Goal: Contribute content: Add original content to the website for others to see

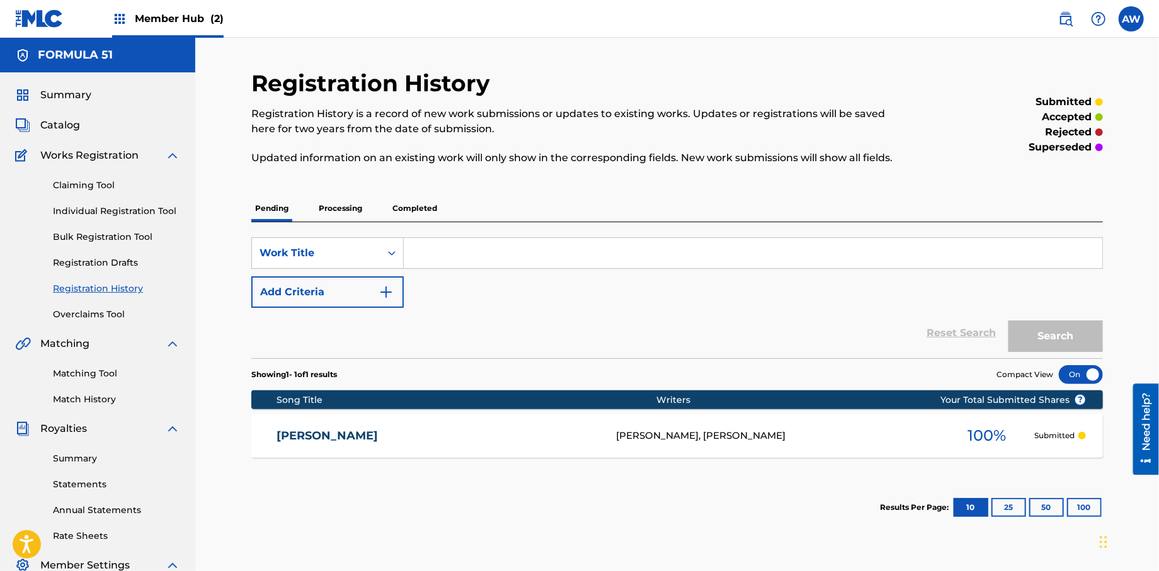
click at [425, 261] on input "Search Form" at bounding box center [753, 253] width 699 height 30
type input "Controlling Me"
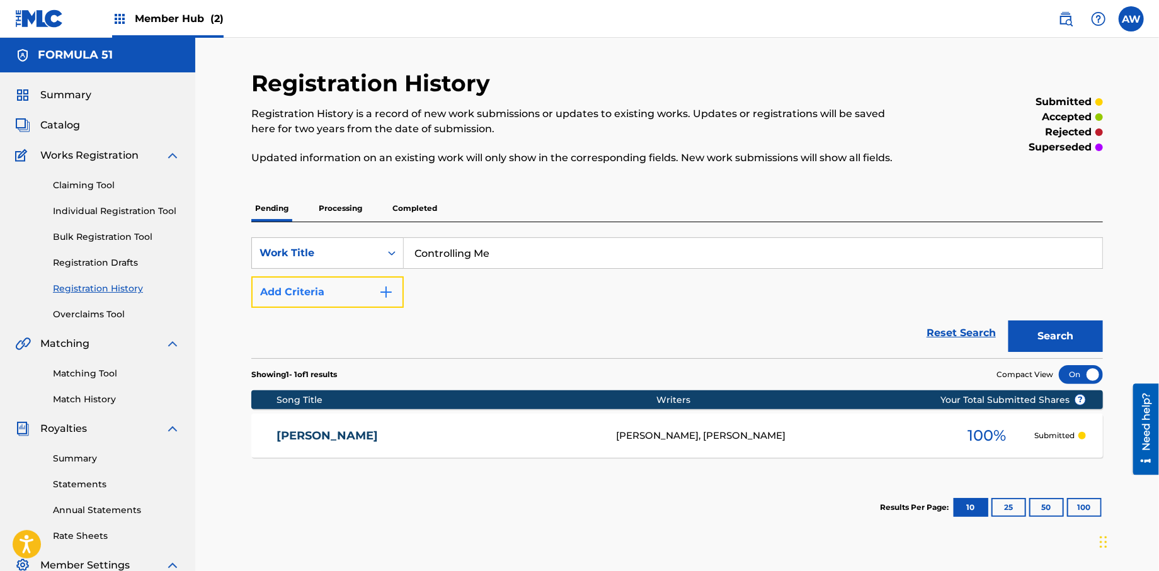
click at [389, 301] on button "Add Criteria" at bounding box center [327, 292] width 152 height 31
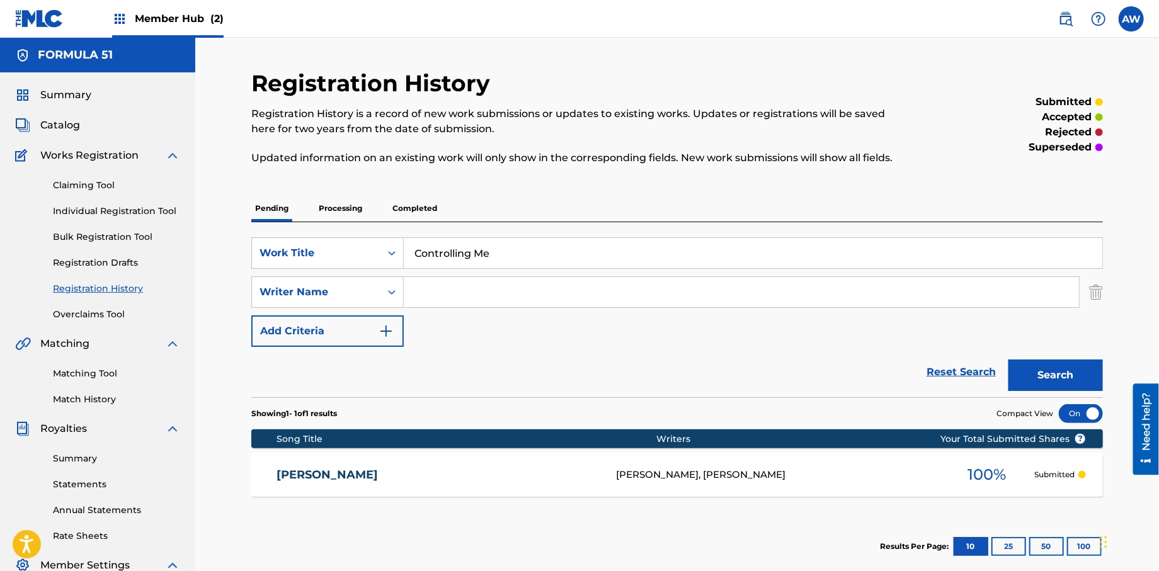
click at [435, 303] on input "Search Form" at bounding box center [741, 292] width 675 height 30
type input "[PERSON_NAME]"
click at [392, 338] on img "Search Form" at bounding box center [386, 331] width 15 height 15
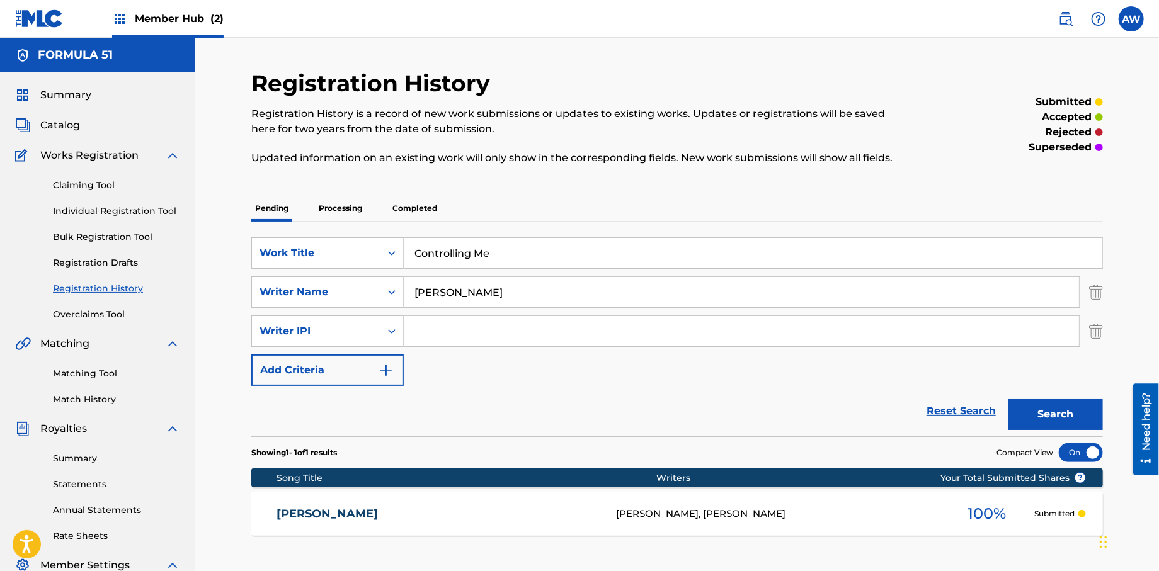
click at [444, 339] on input "Search Form" at bounding box center [741, 331] width 675 height 30
type input "572298521"
click at [391, 374] on img "Search Form" at bounding box center [386, 370] width 15 height 15
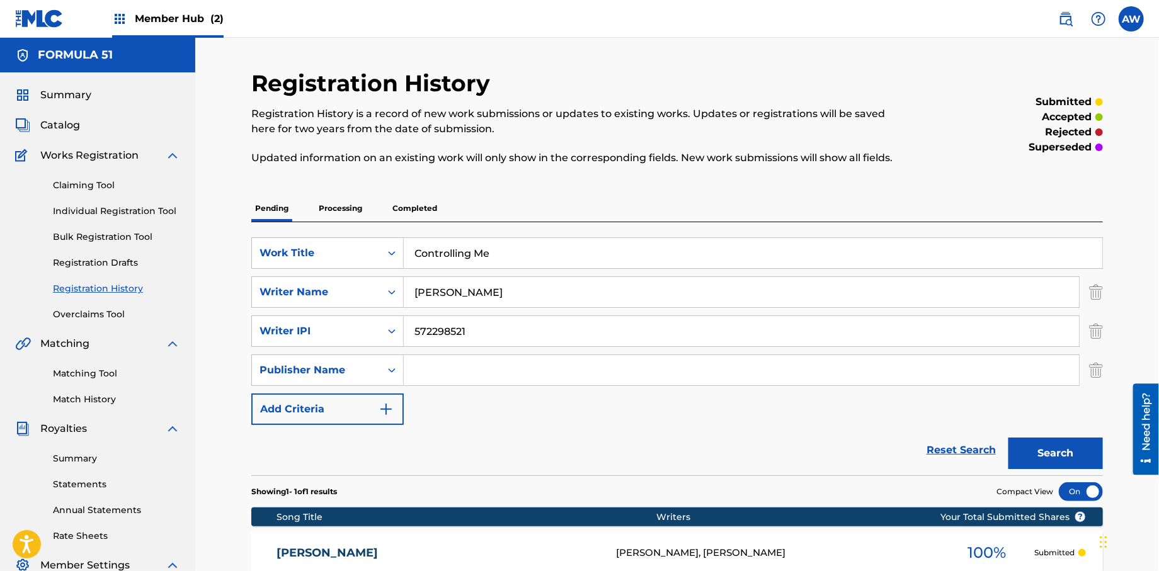
click at [450, 368] on input "Search Form" at bounding box center [741, 370] width 675 height 30
type input "Formula 51"
click at [384, 414] on img "Search Form" at bounding box center [386, 409] width 15 height 15
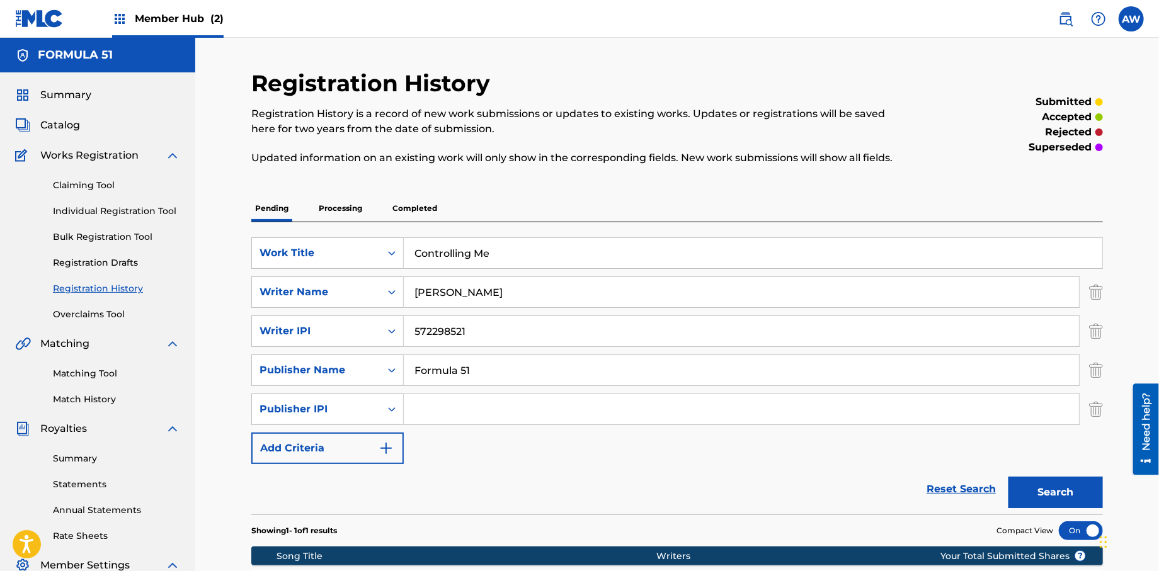
click at [434, 416] on input "Search Form" at bounding box center [741, 409] width 675 height 30
type input "1106052708"
click at [392, 452] on img "Search Form" at bounding box center [386, 448] width 15 height 15
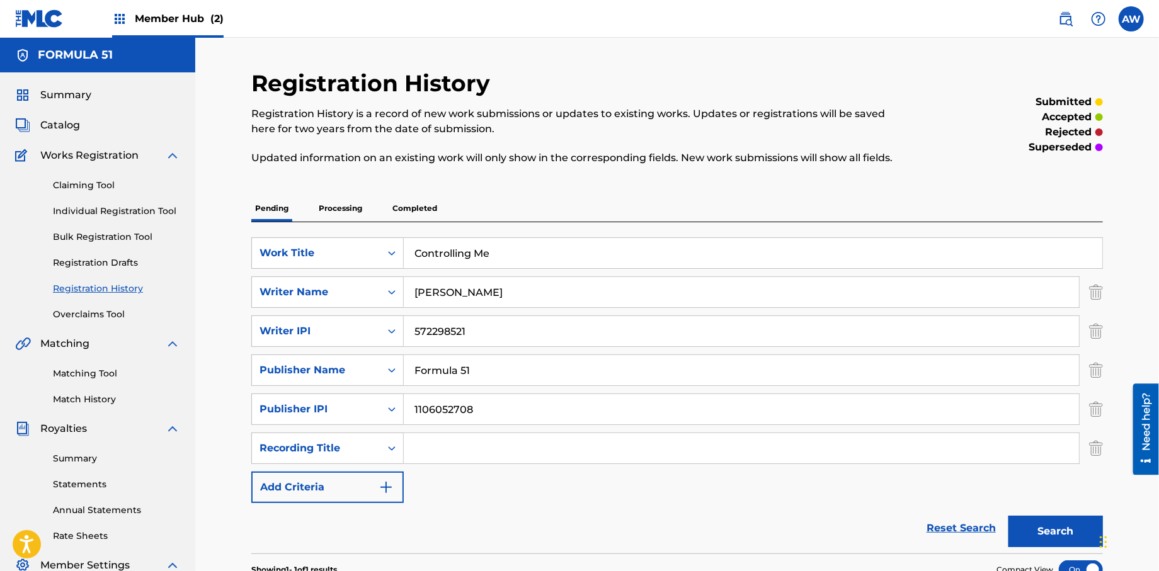
click at [446, 449] on input "Search Form" at bounding box center [741, 448] width 675 height 30
type input "Papers Vol, 1."
click at [394, 496] on button "Add Criteria" at bounding box center [327, 487] width 152 height 31
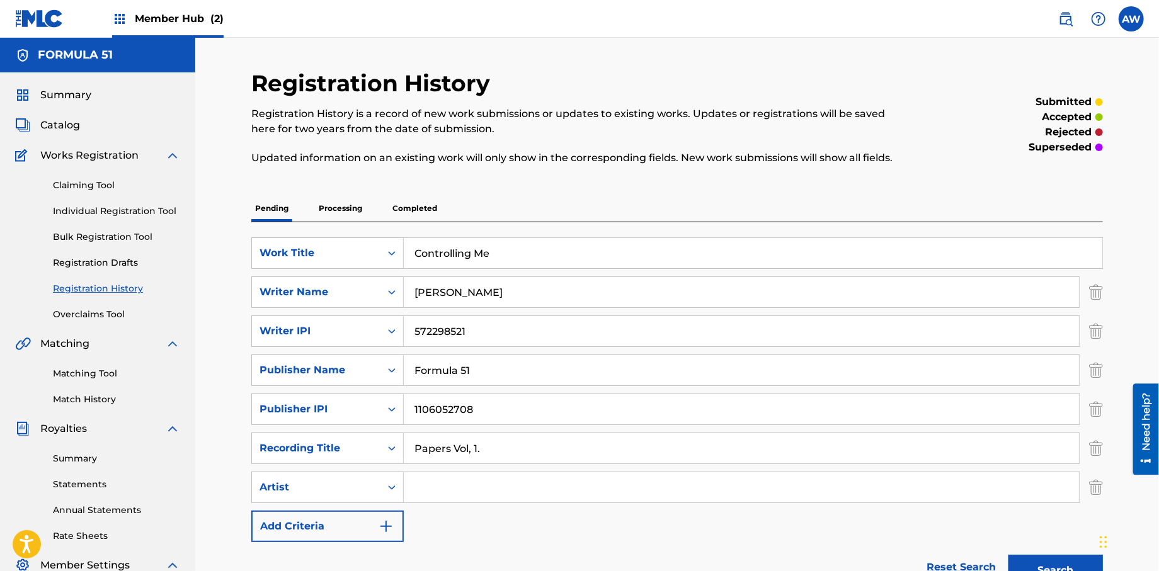
click at [442, 485] on input "Search Form" at bounding box center [741, 487] width 675 height 30
type input "T-Rock"
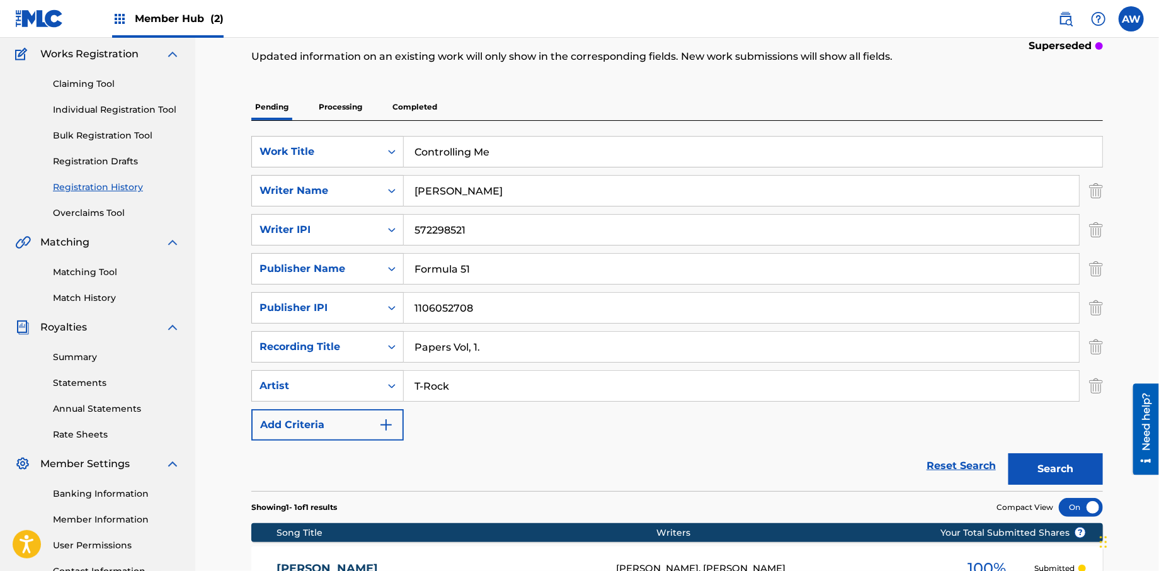
scroll to position [102, 0]
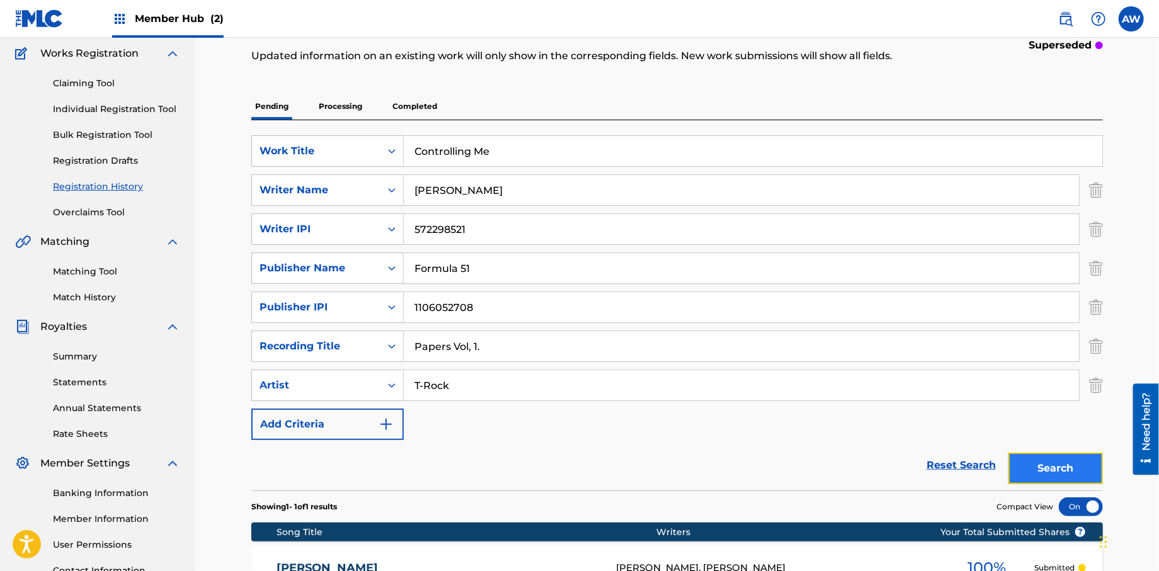
click at [1041, 471] on button "Search" at bounding box center [1055, 468] width 94 height 31
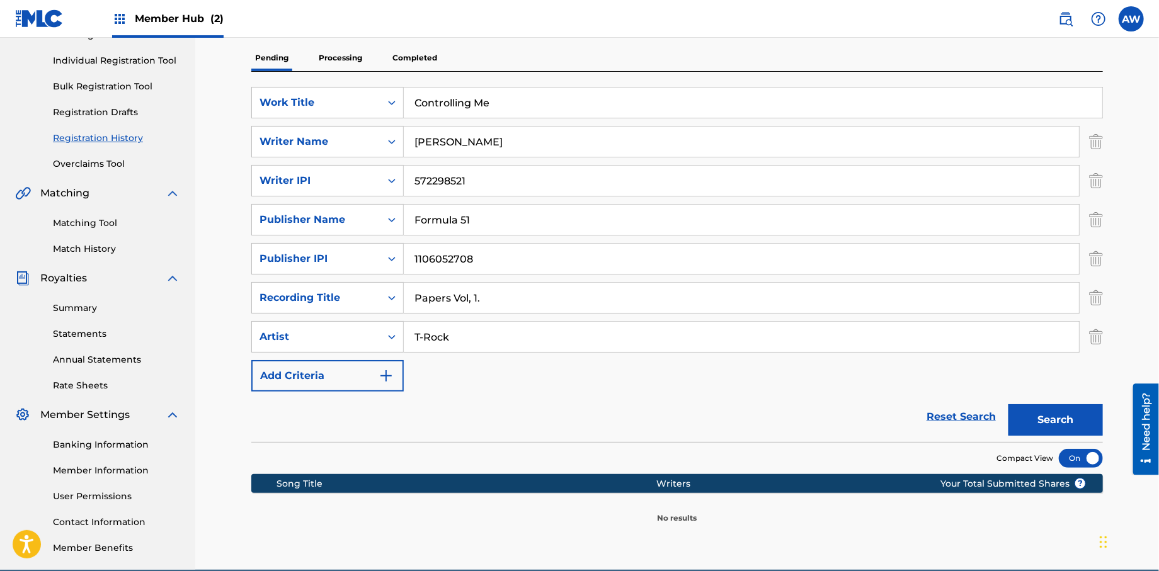
scroll to position [209, 0]
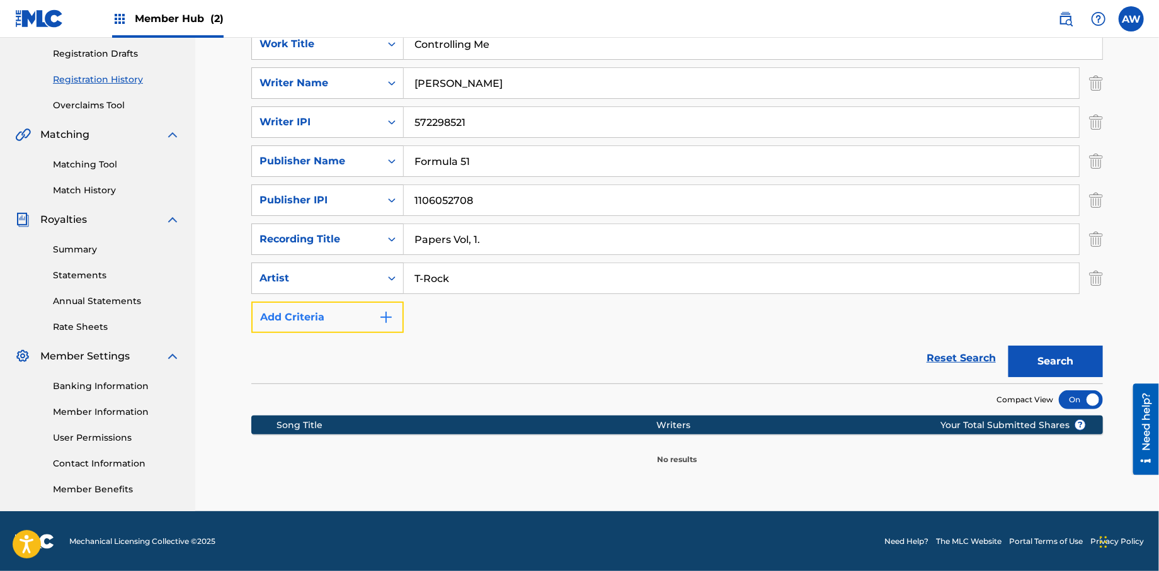
click at [385, 320] on img "Search Form" at bounding box center [386, 317] width 15 height 15
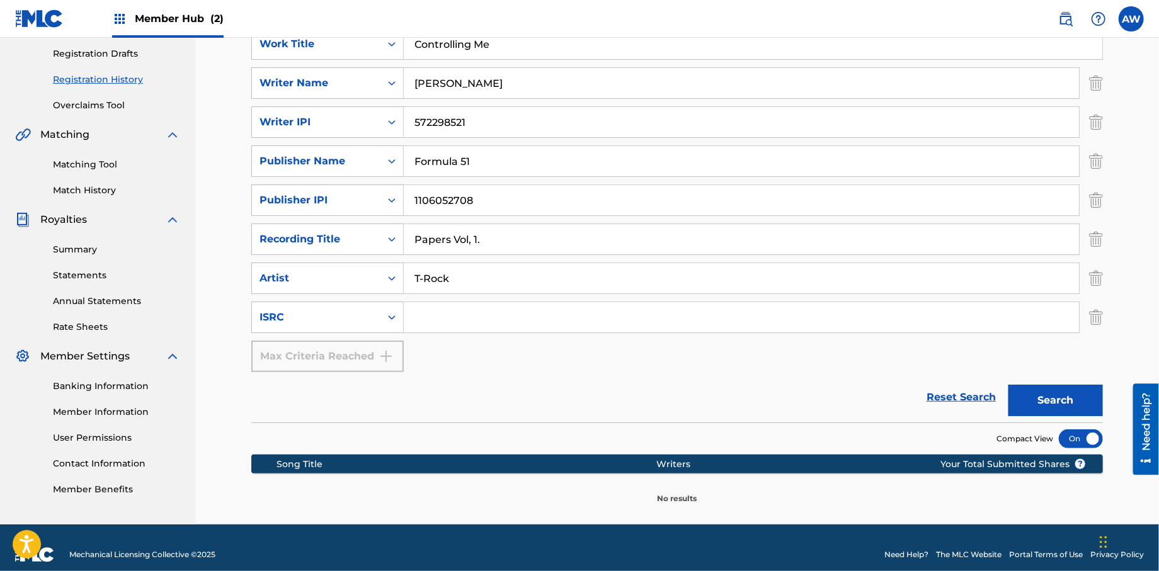
click at [447, 326] on input "Search Form" at bounding box center [741, 317] width 675 height 30
click at [1024, 399] on button "Search" at bounding box center [1055, 400] width 94 height 31
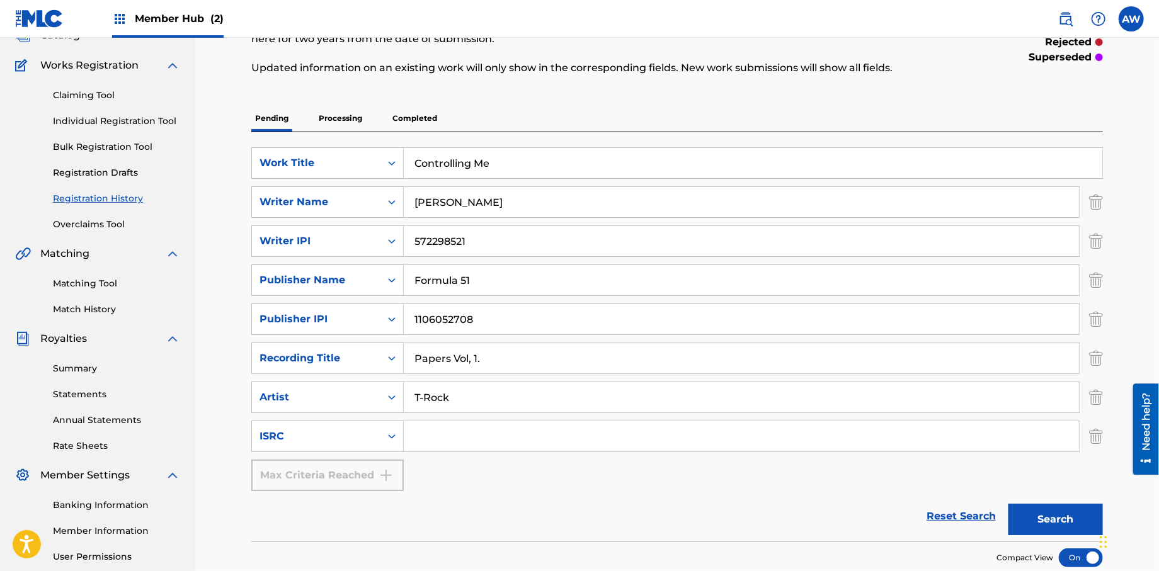
scroll to position [87, 0]
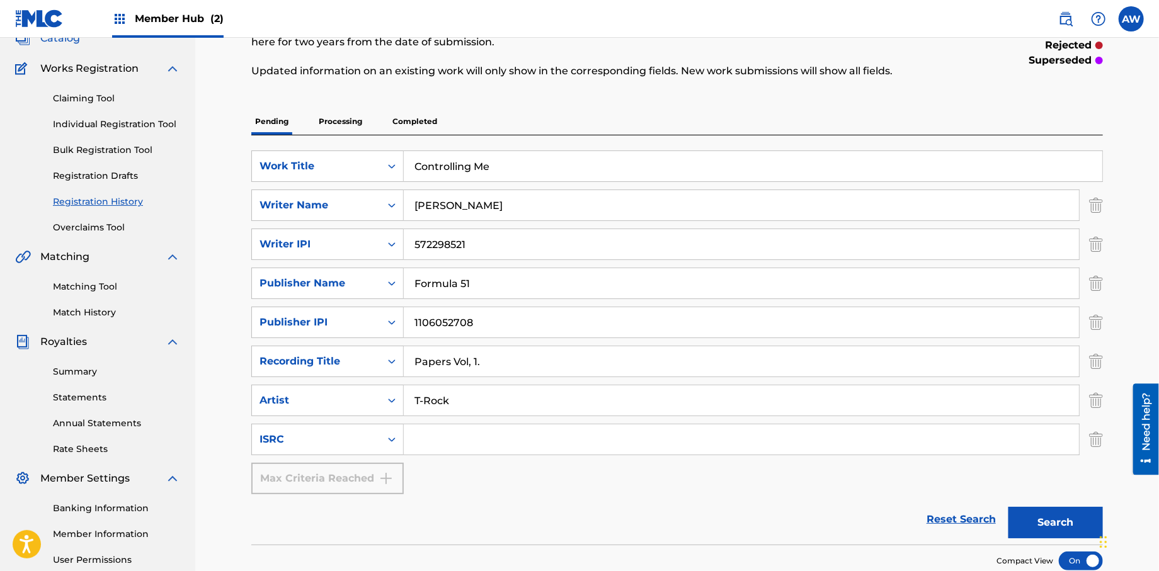
click at [51, 38] on span "Catalog" at bounding box center [60, 38] width 40 height 15
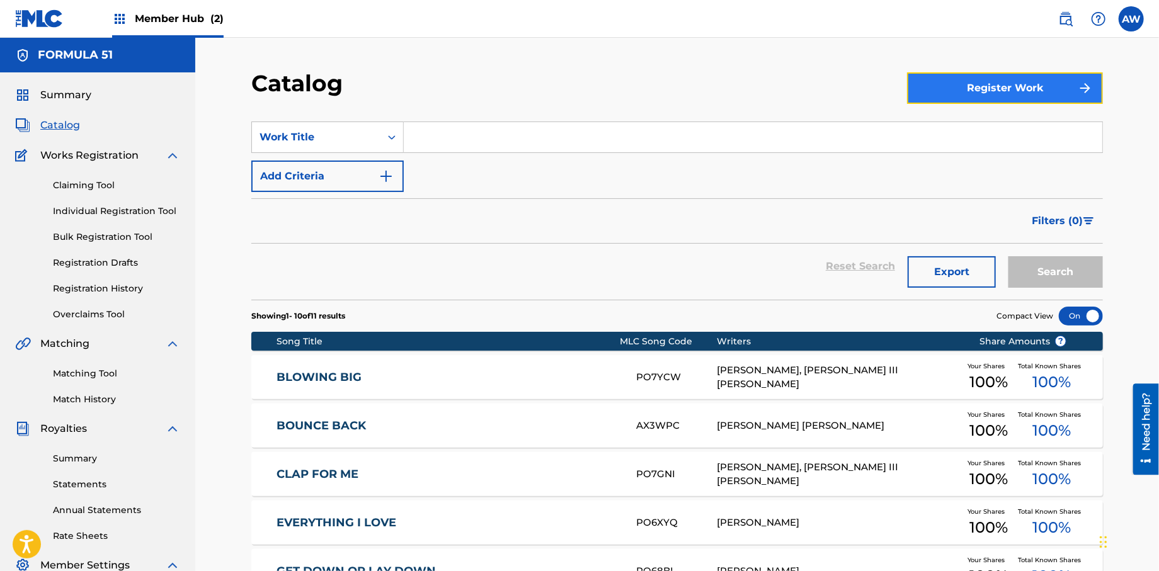
click at [979, 100] on button "Register Work" at bounding box center [1005, 87] width 196 height 31
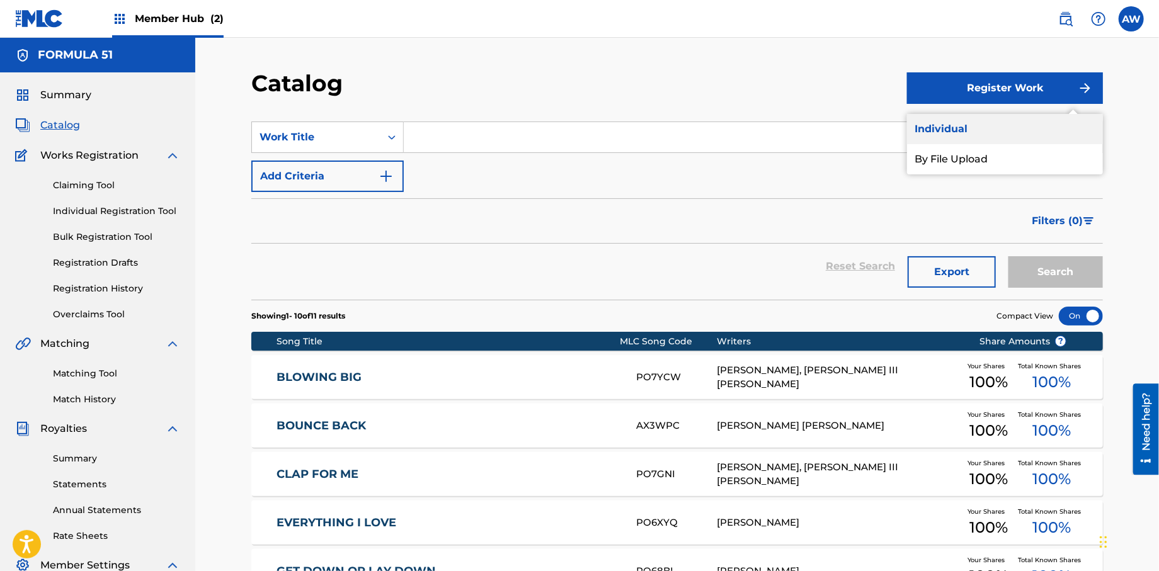
click at [920, 131] on link "Individual" at bounding box center [1005, 129] width 196 height 30
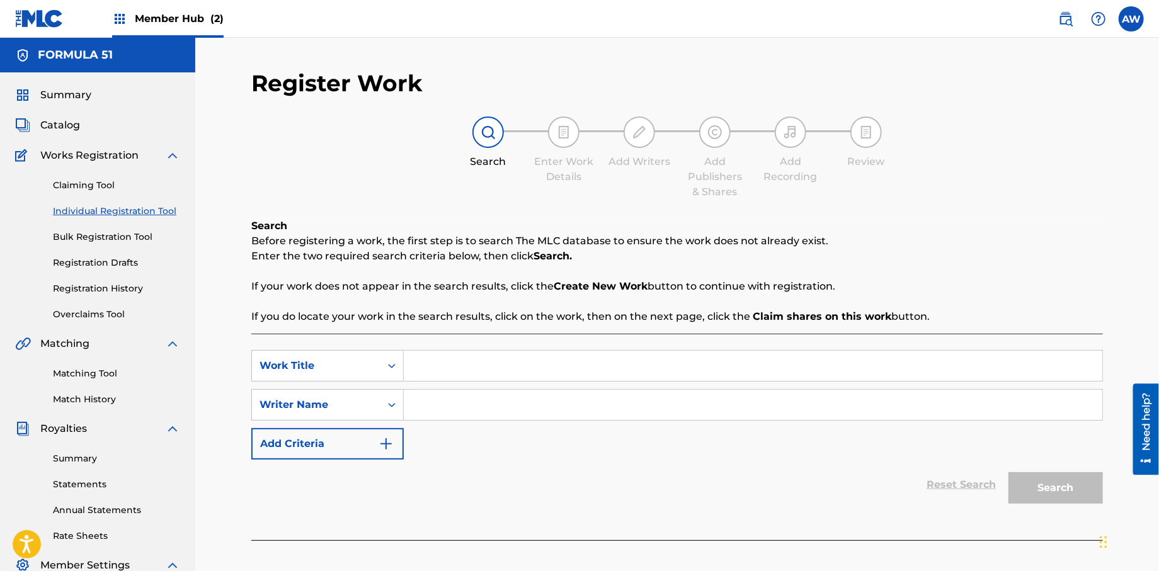
click at [437, 370] on input "Search Form" at bounding box center [753, 366] width 699 height 30
type input "Controlling Me"
click at [455, 406] on input "Search Form" at bounding box center [753, 405] width 699 height 30
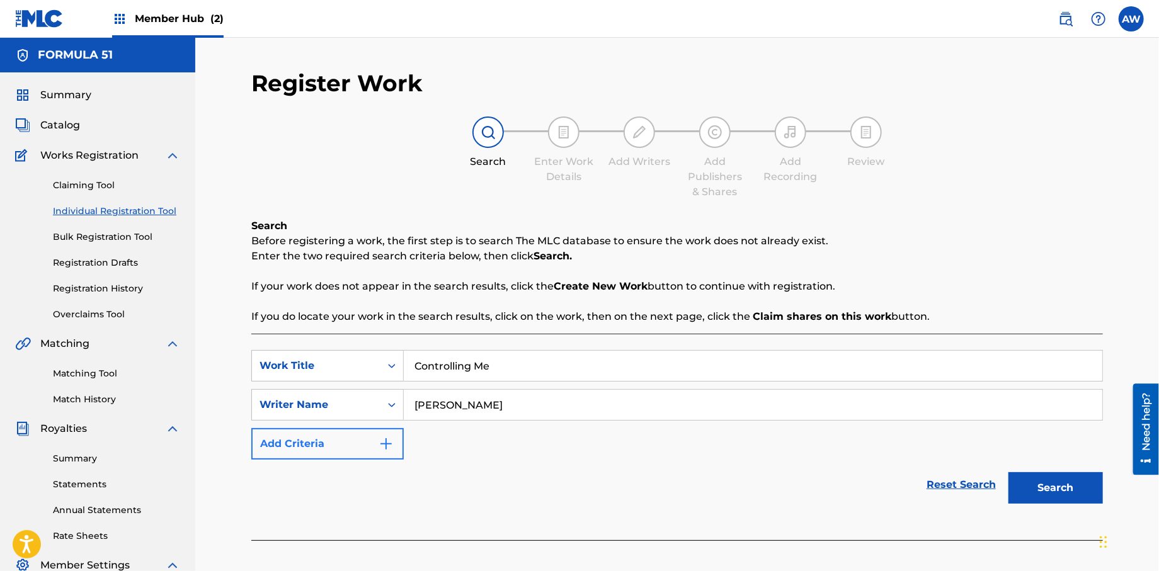
type input "[PERSON_NAME]"
click at [394, 450] on button "Add Criteria" at bounding box center [327, 443] width 152 height 31
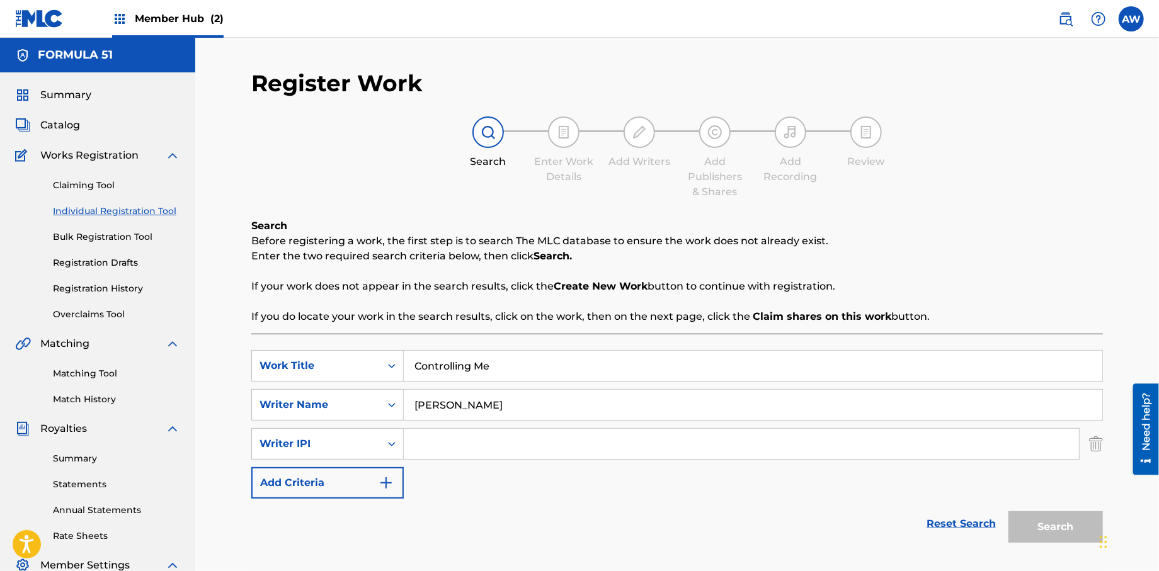
click at [455, 449] on input "Search Form" at bounding box center [741, 444] width 675 height 30
type input "572298521"
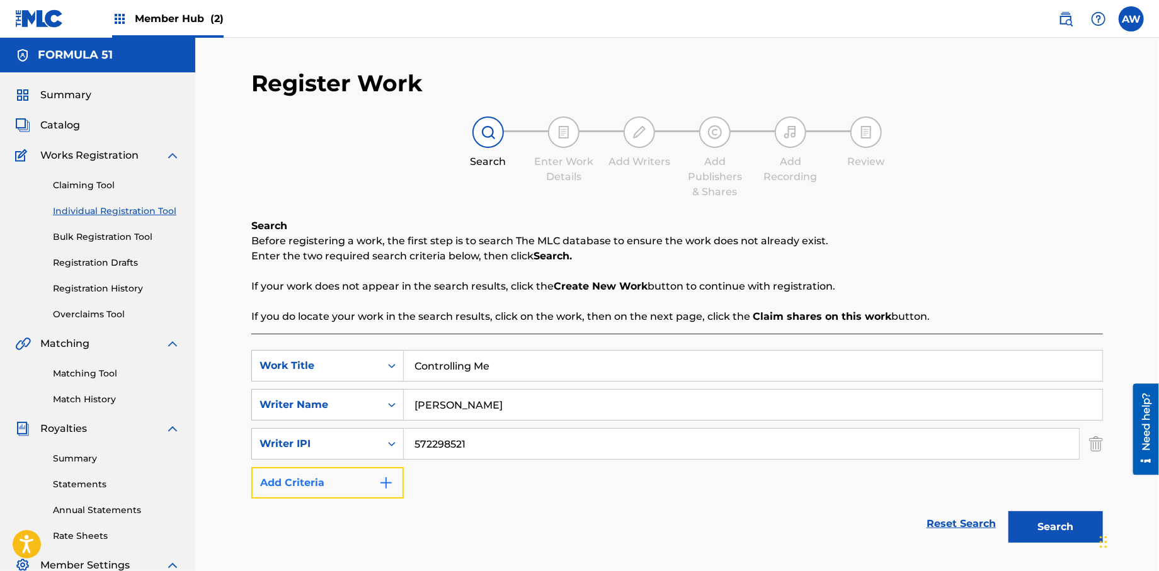
click at [389, 491] on button "Add Criteria" at bounding box center [327, 482] width 152 height 31
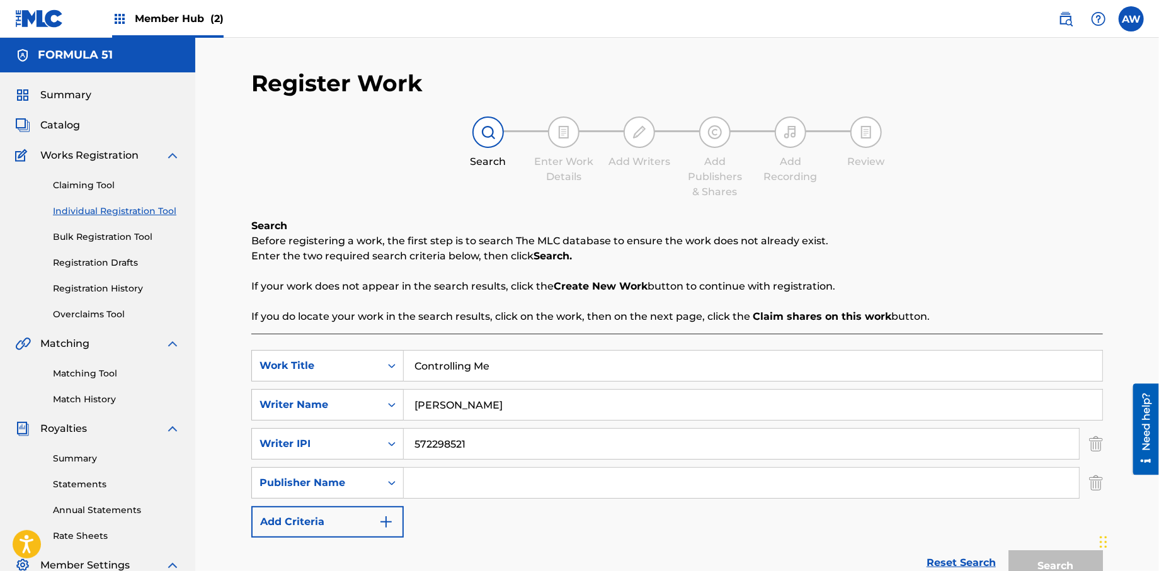
click at [435, 484] on input "Search Form" at bounding box center [741, 483] width 675 height 30
type input "Formula 51"
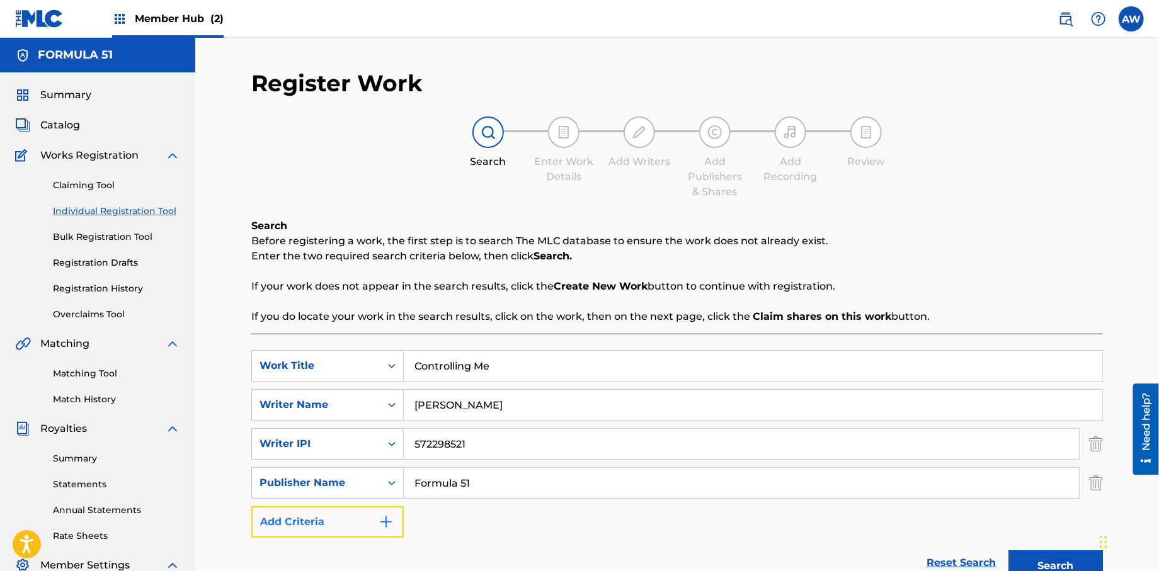
click at [383, 532] on button "Add Criteria" at bounding box center [327, 521] width 152 height 31
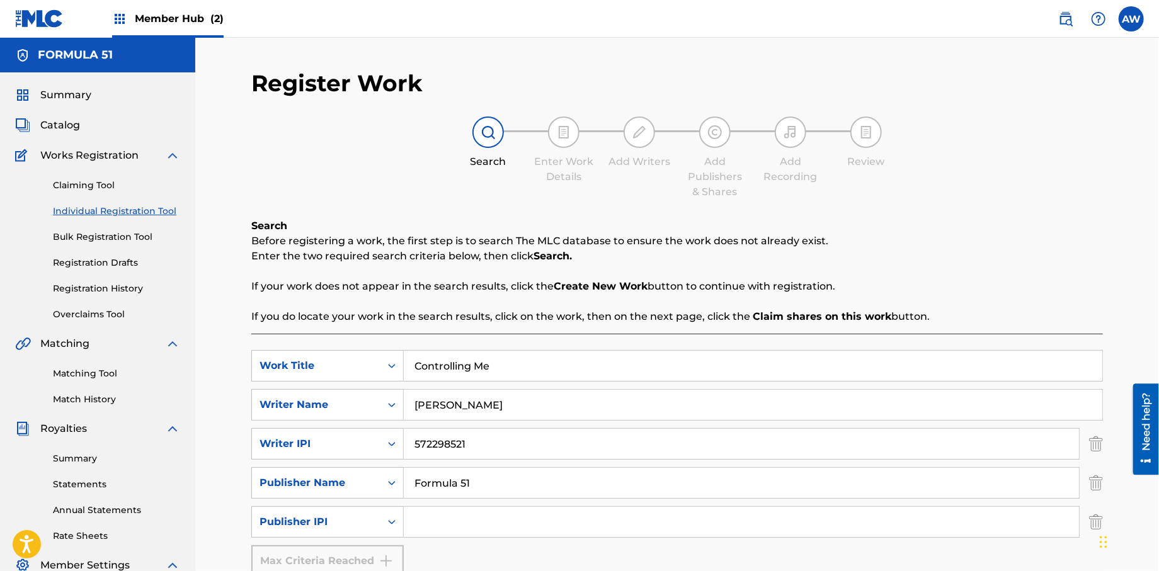
click at [448, 524] on input "Search Form" at bounding box center [741, 522] width 675 height 30
type input "1106052708"
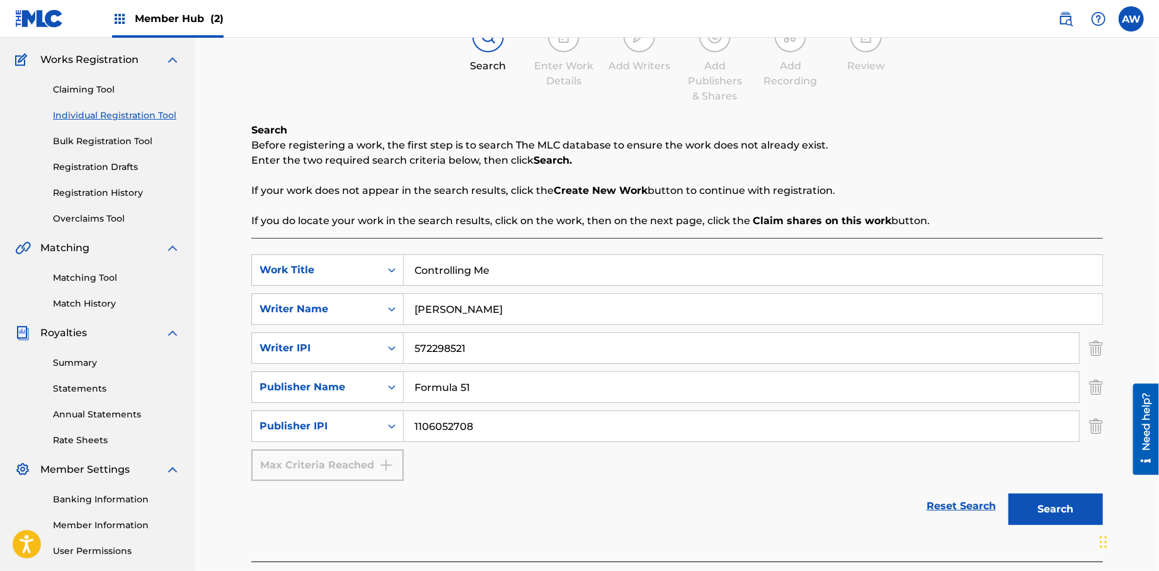
scroll to position [117, 0]
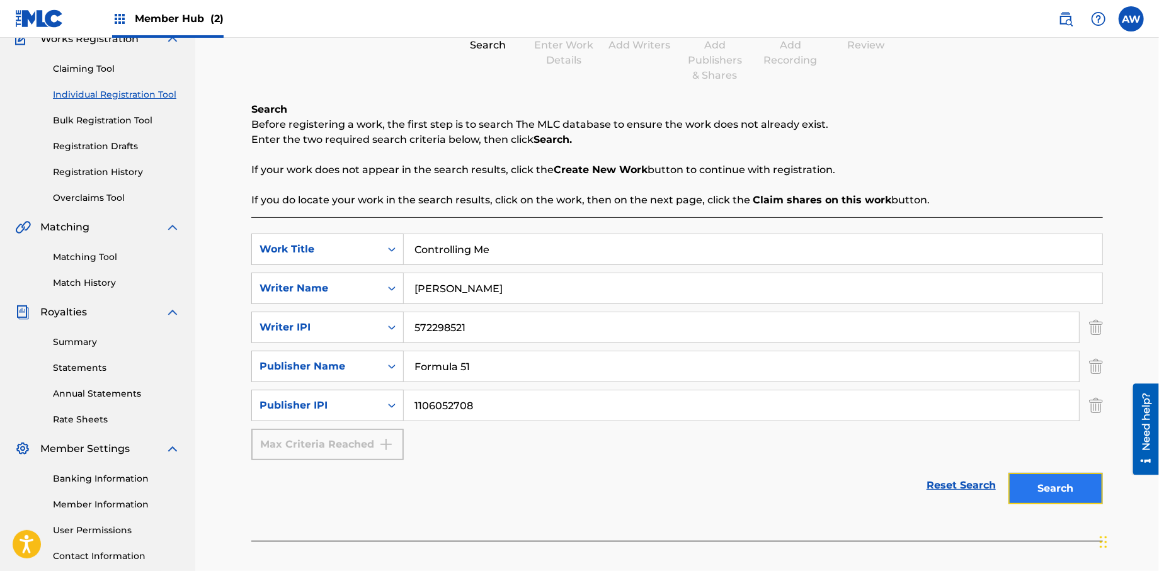
click at [1031, 481] on button "Search" at bounding box center [1055, 488] width 94 height 31
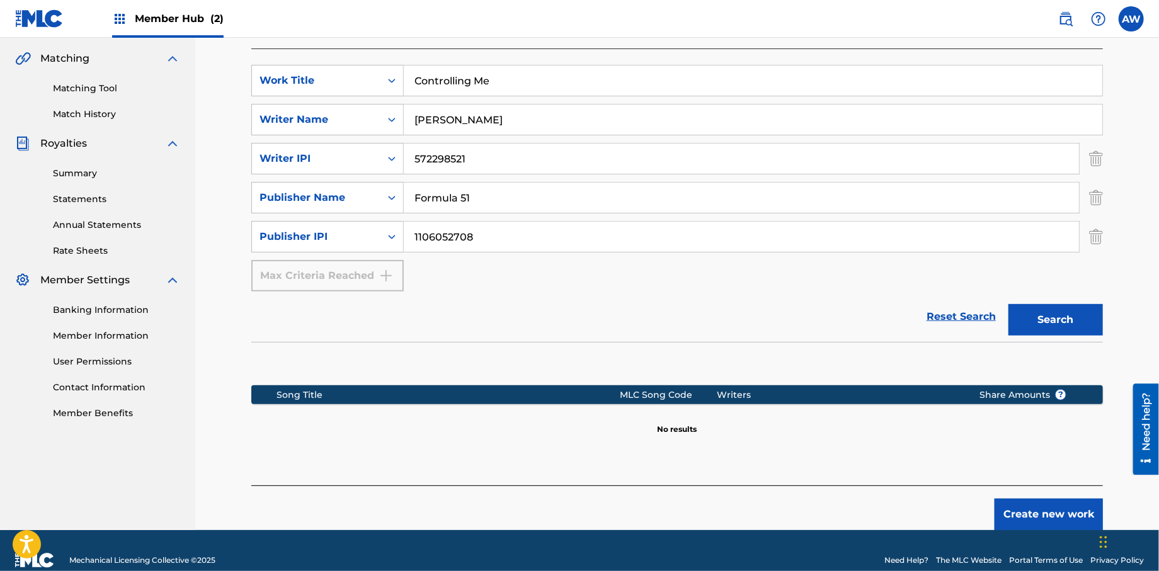
scroll to position [287, 0]
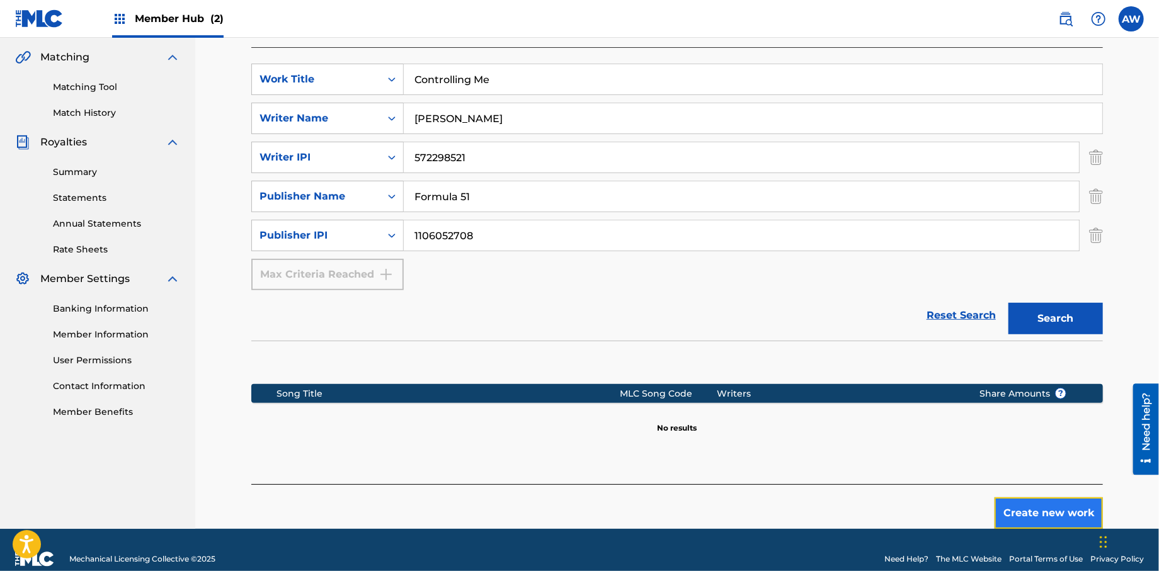
click at [1038, 524] on button "Create new work" at bounding box center [1049, 513] width 108 height 31
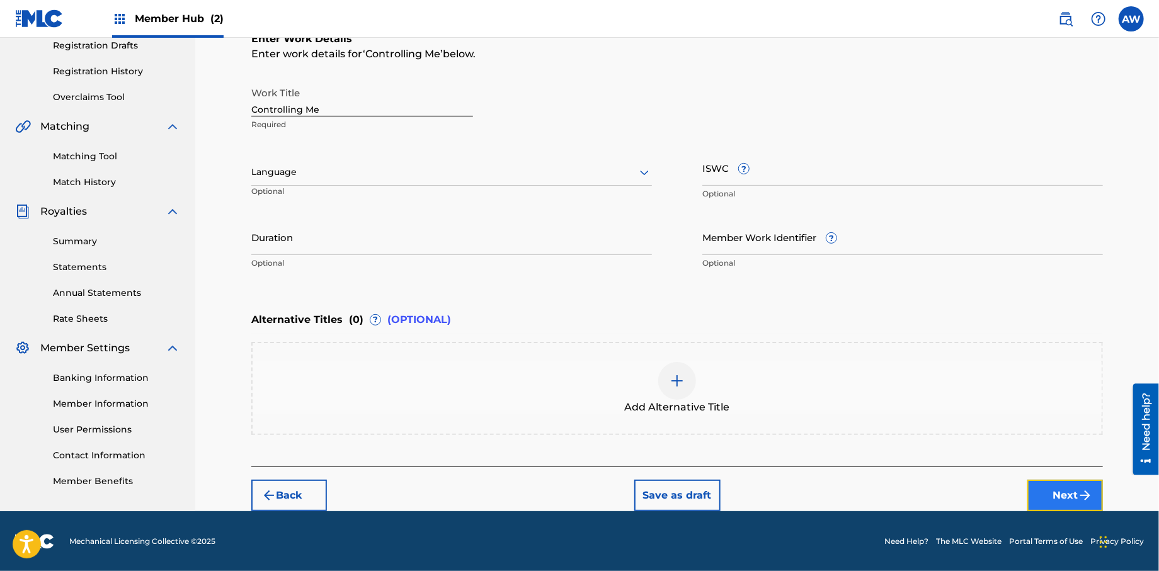
click at [1032, 481] on button "Next" at bounding box center [1065, 495] width 76 height 31
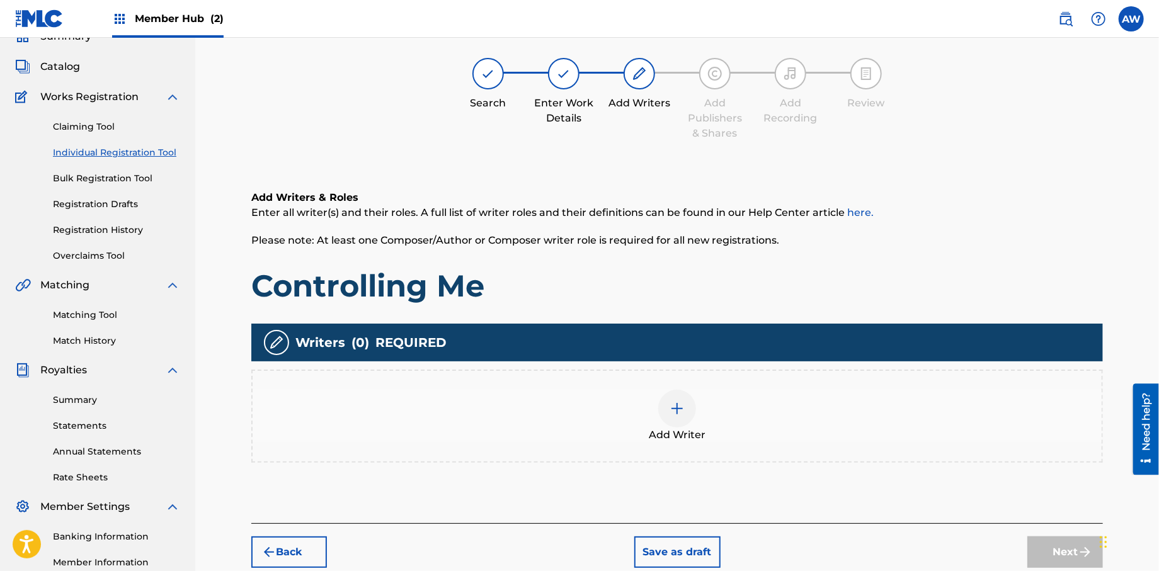
scroll to position [57, 0]
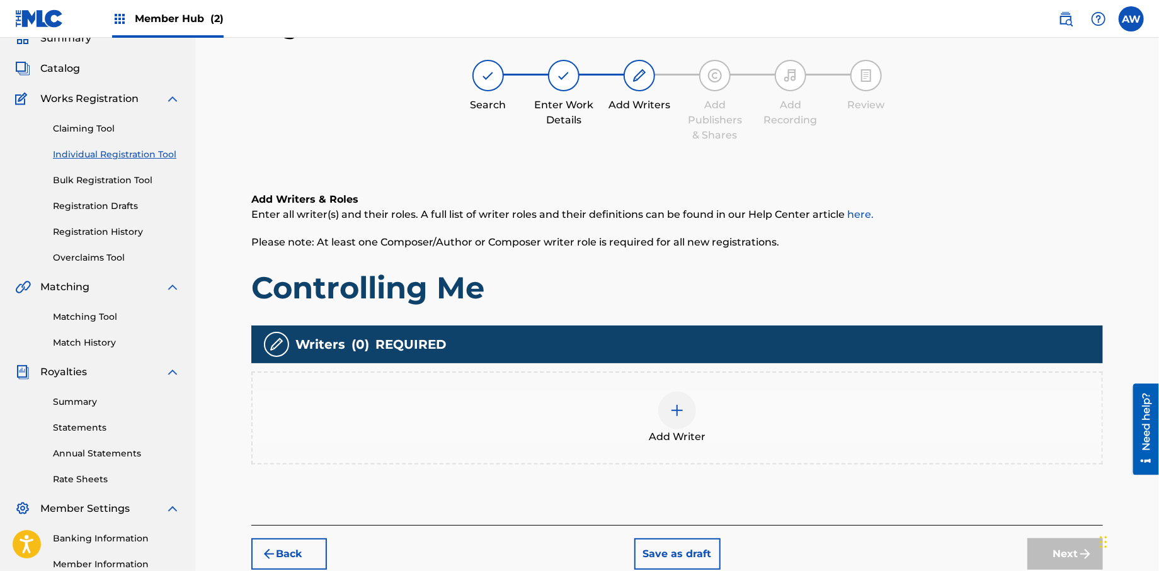
click at [675, 413] on img at bounding box center [677, 410] width 15 height 15
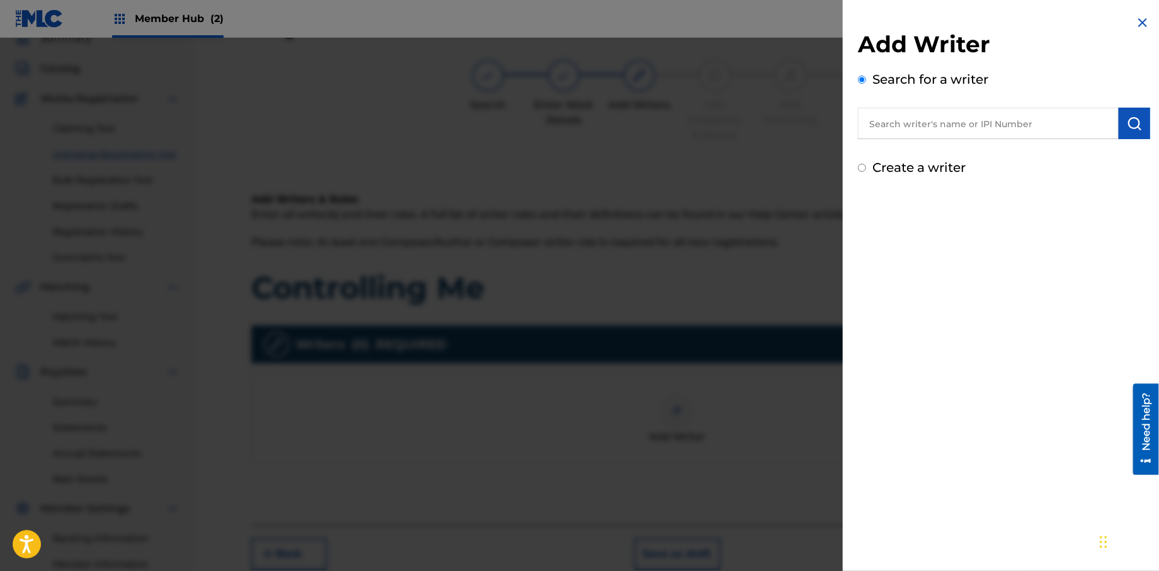
click at [871, 123] on input "text" at bounding box center [988, 123] width 261 height 31
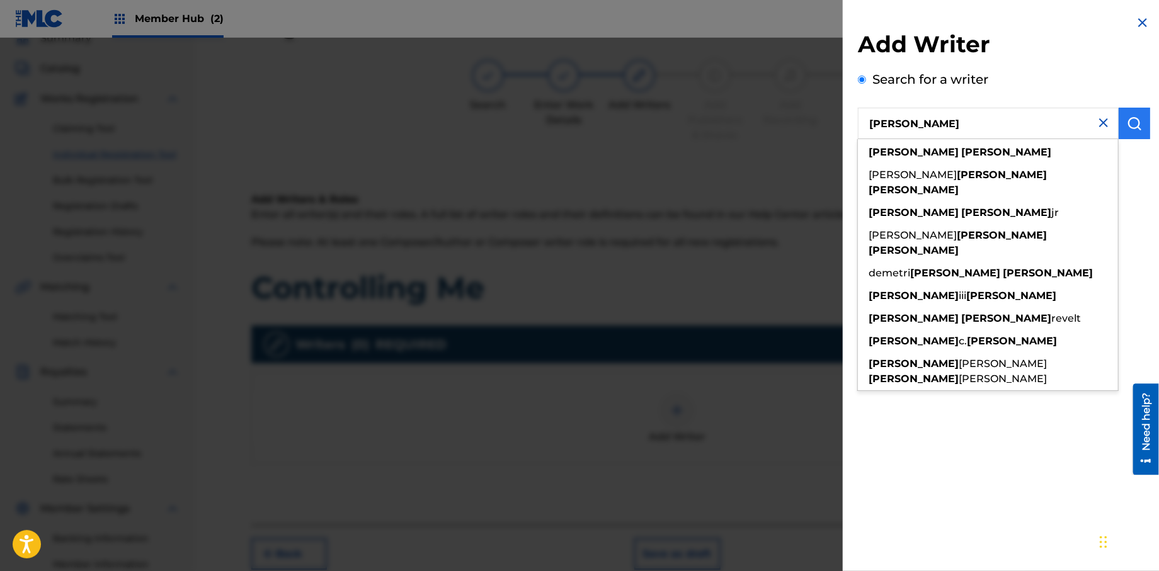
type input "[PERSON_NAME]"
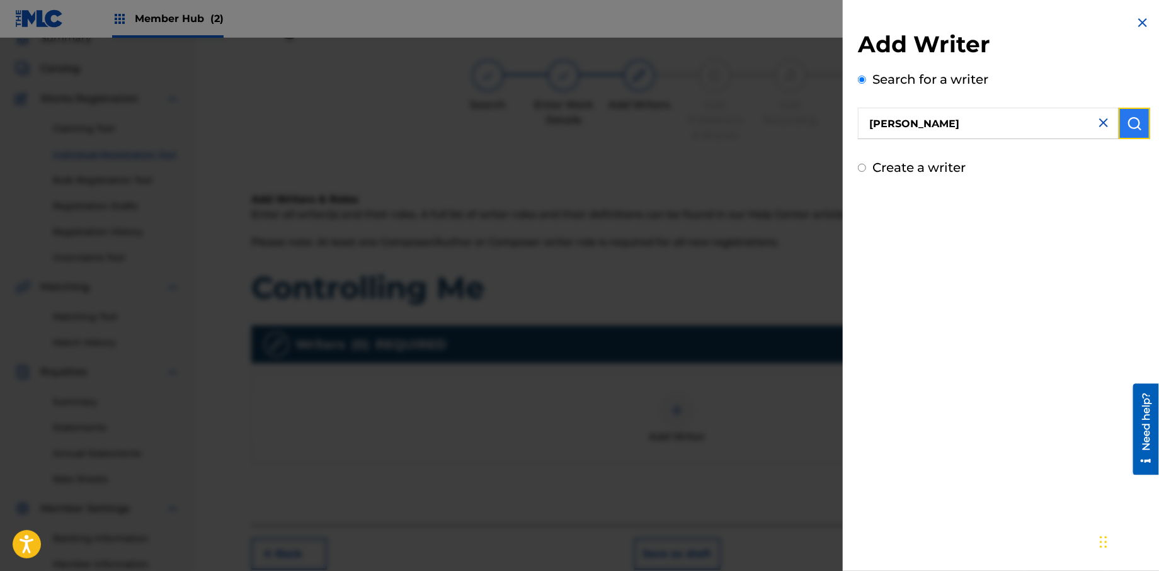
click at [1127, 129] on img "submit" at bounding box center [1134, 123] width 15 height 15
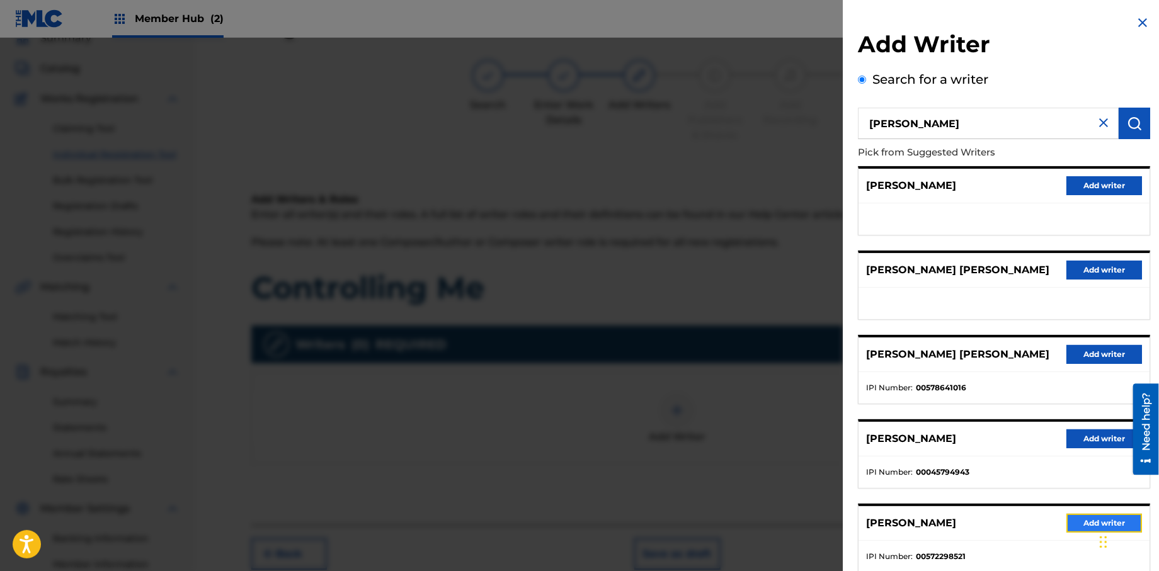
click at [1078, 520] on button "Add writer" at bounding box center [1104, 523] width 76 height 19
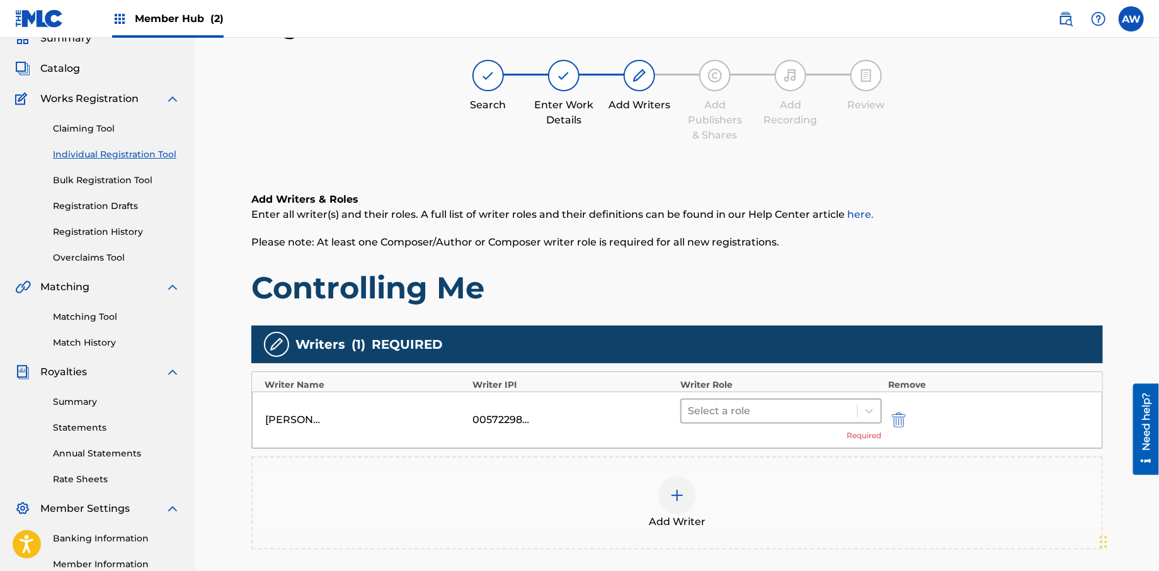
click at [693, 415] on div at bounding box center [769, 411] width 163 height 18
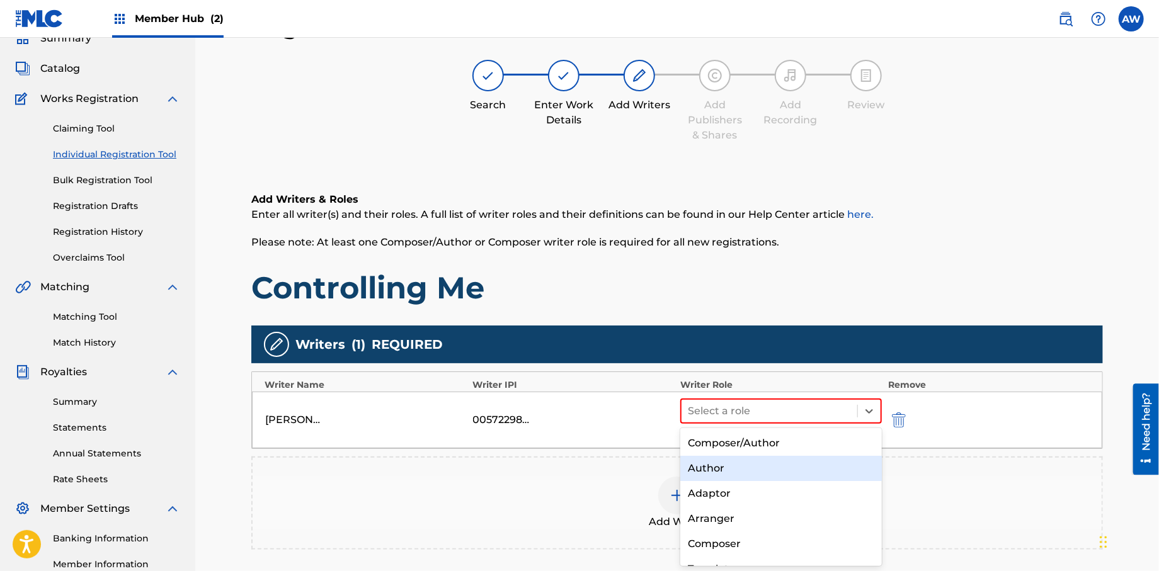
click at [712, 467] on div "Author" at bounding box center [781, 468] width 202 height 25
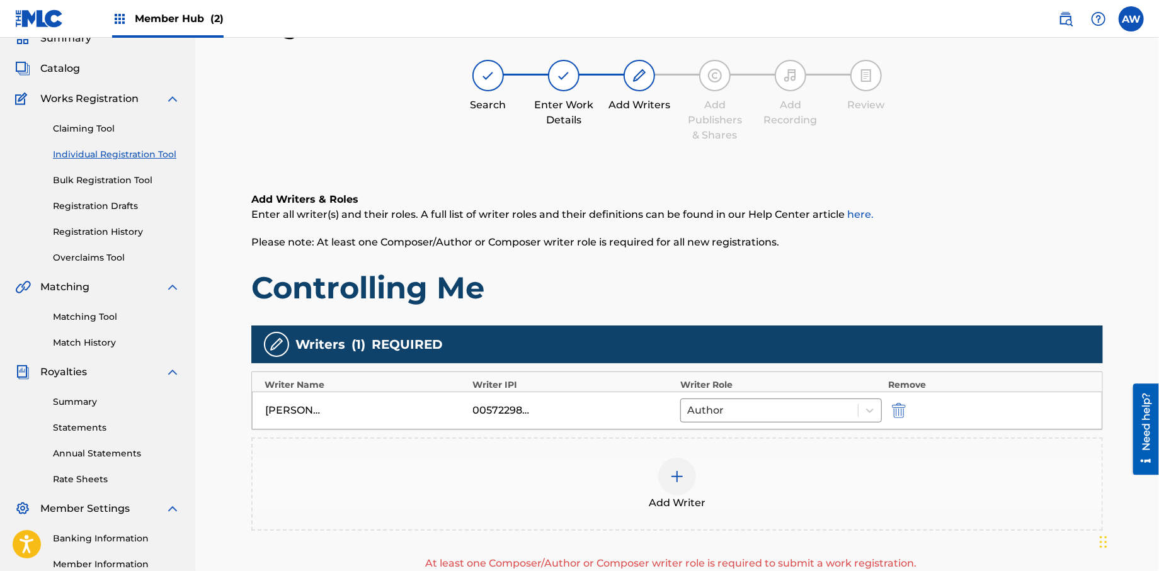
click at [680, 475] on img at bounding box center [677, 476] width 15 height 15
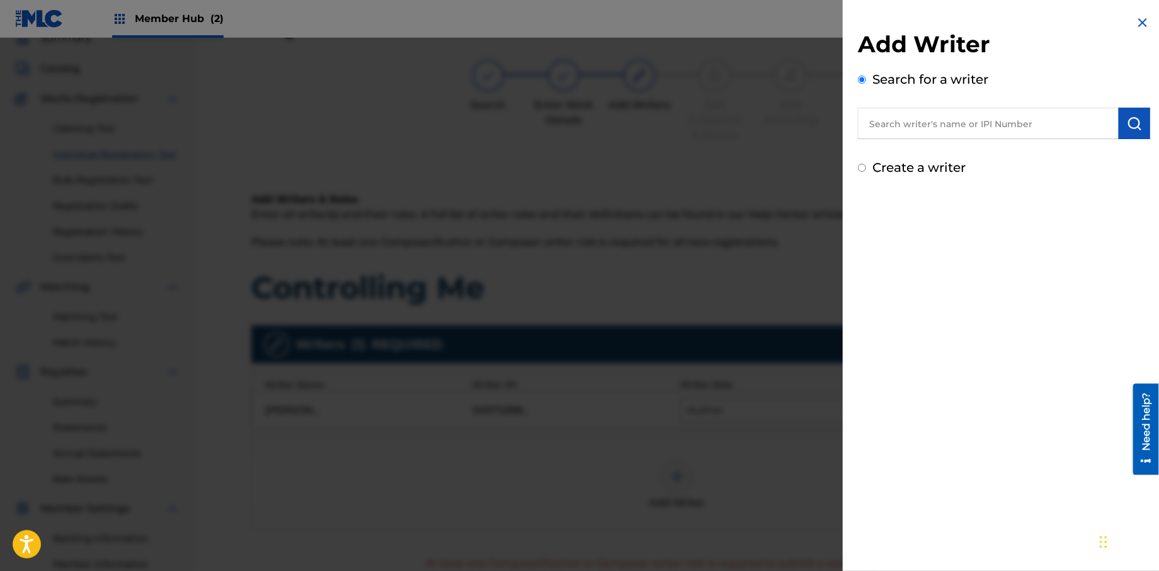
click at [876, 130] on input "text" at bounding box center [988, 123] width 261 height 31
click at [862, 168] on input "Create a writer" at bounding box center [862, 168] width 8 height 8
radio input "false"
radio input "true"
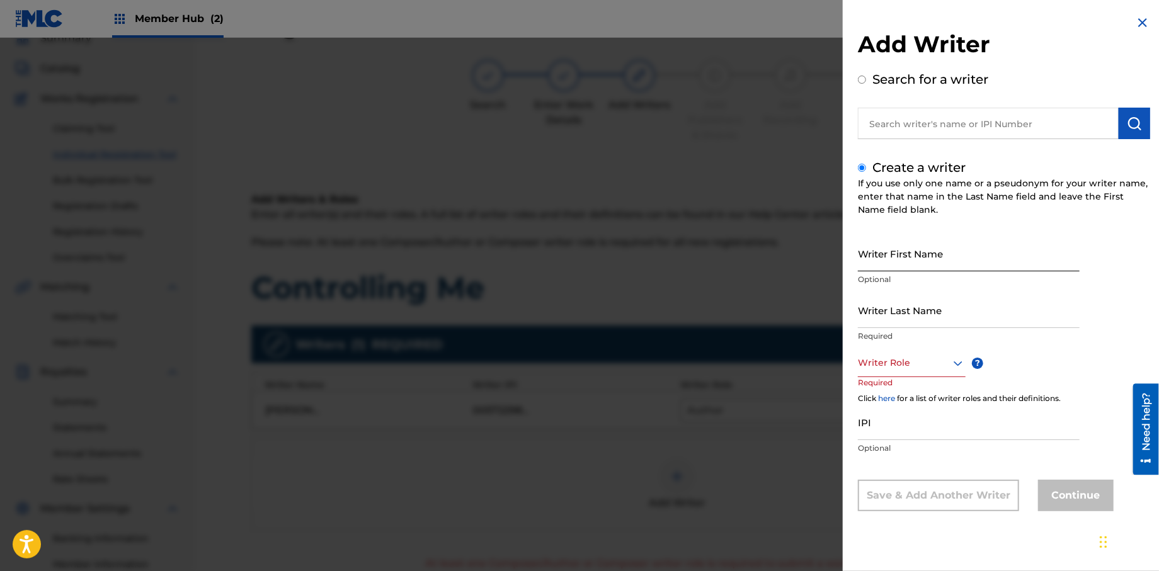
click at [891, 266] on input "Writer First Name" at bounding box center [969, 254] width 222 height 36
type input "[PERSON_NAME]"
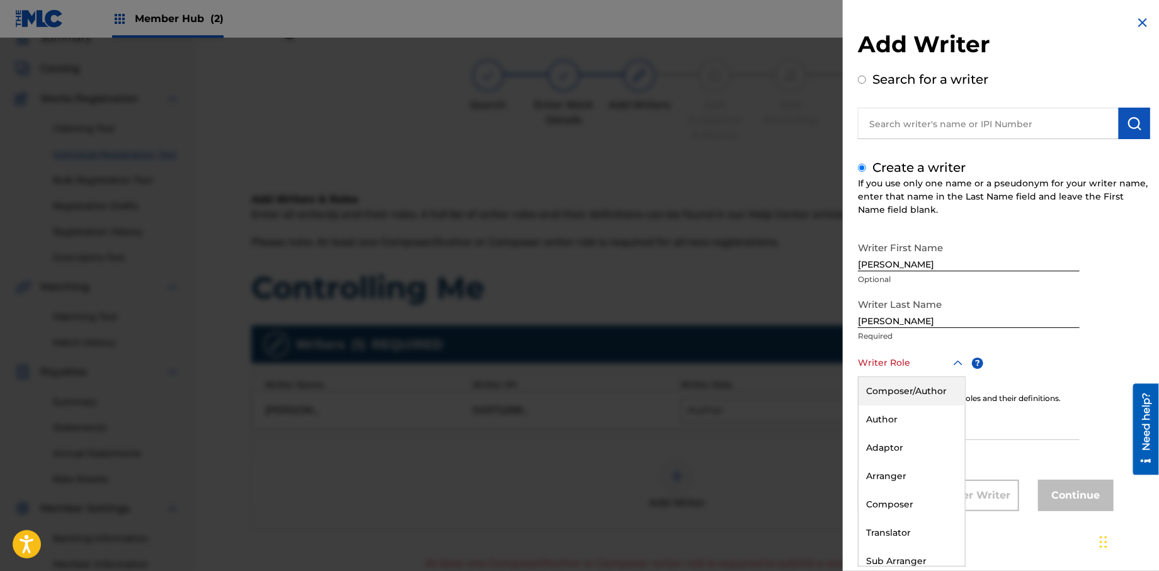
click at [884, 372] on div "Writer Role" at bounding box center [912, 363] width 108 height 28
click at [910, 494] on div "Composer" at bounding box center [912, 505] width 106 height 28
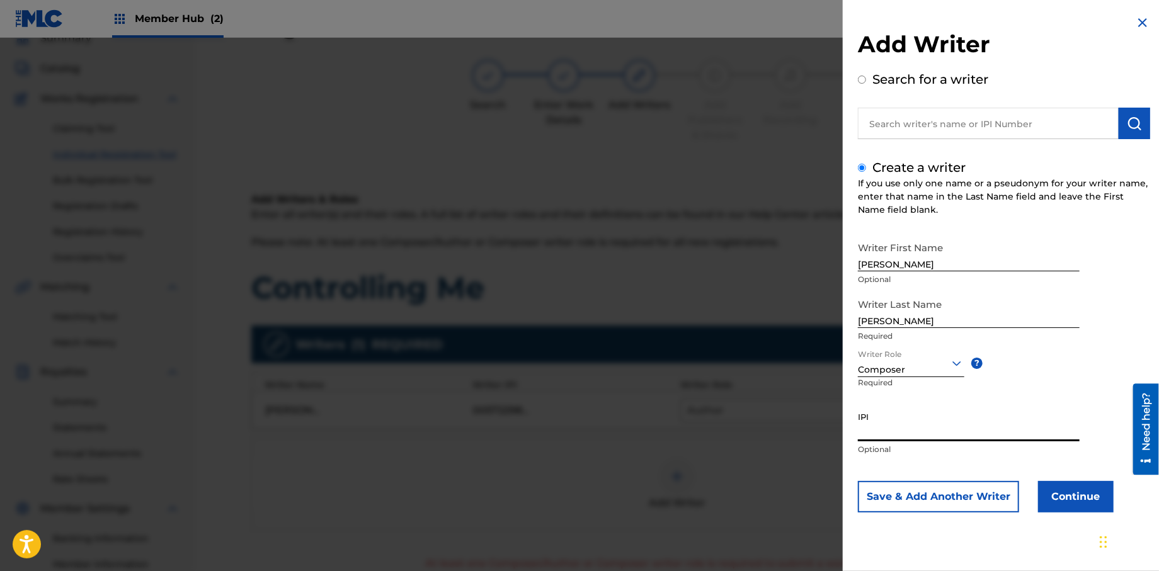
click at [901, 433] on input "IPI" at bounding box center [969, 424] width 222 height 36
type input "572298521"
click at [1070, 496] on button "Continue" at bounding box center [1076, 496] width 76 height 31
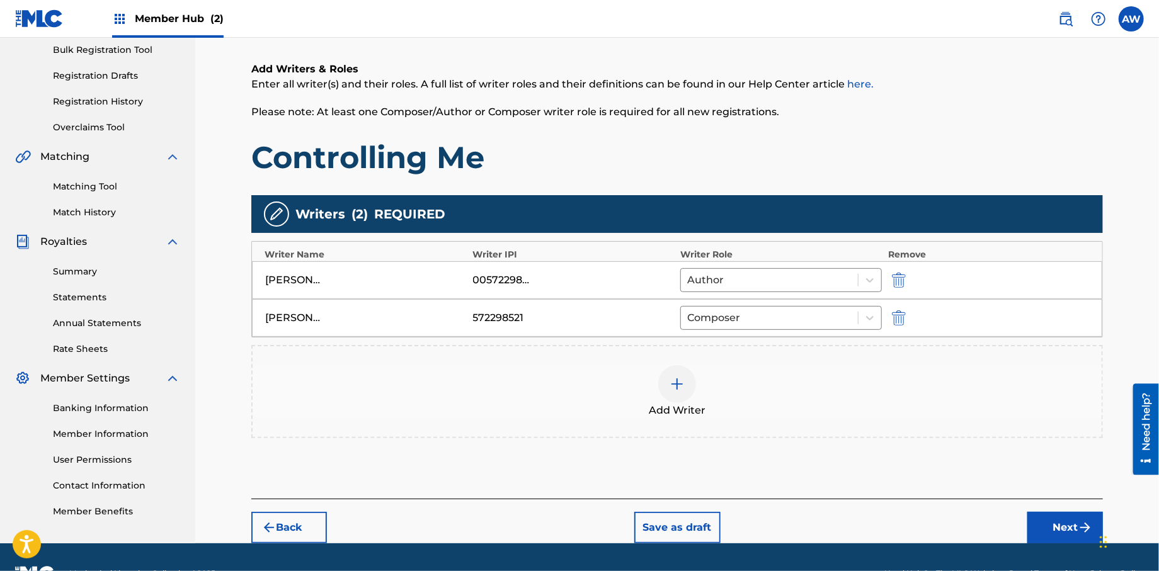
scroll to position [190, 0]
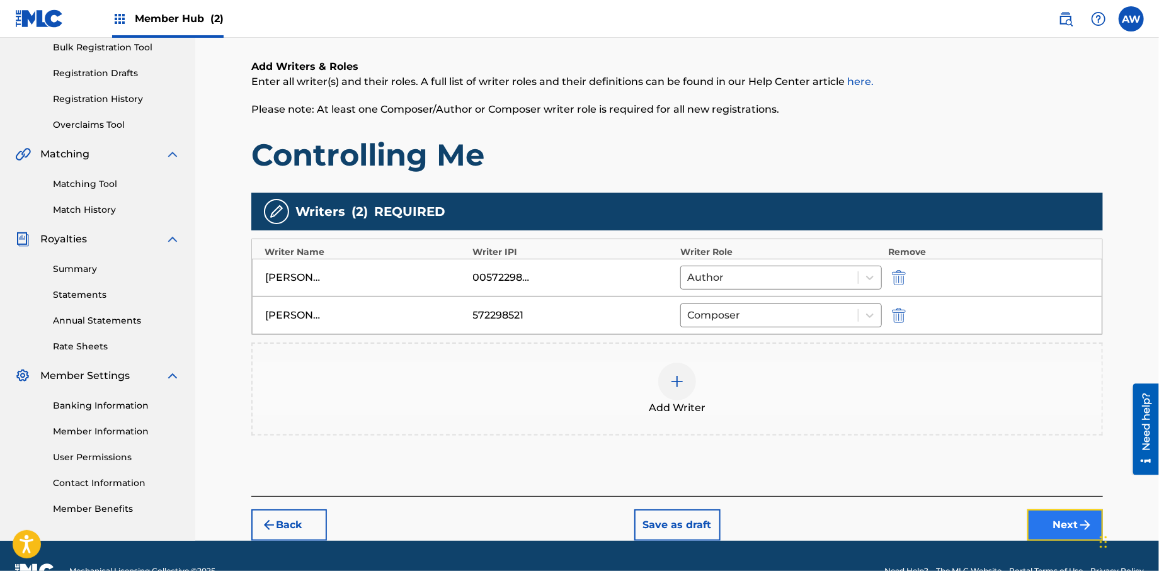
click at [1054, 526] on button "Next" at bounding box center [1065, 525] width 76 height 31
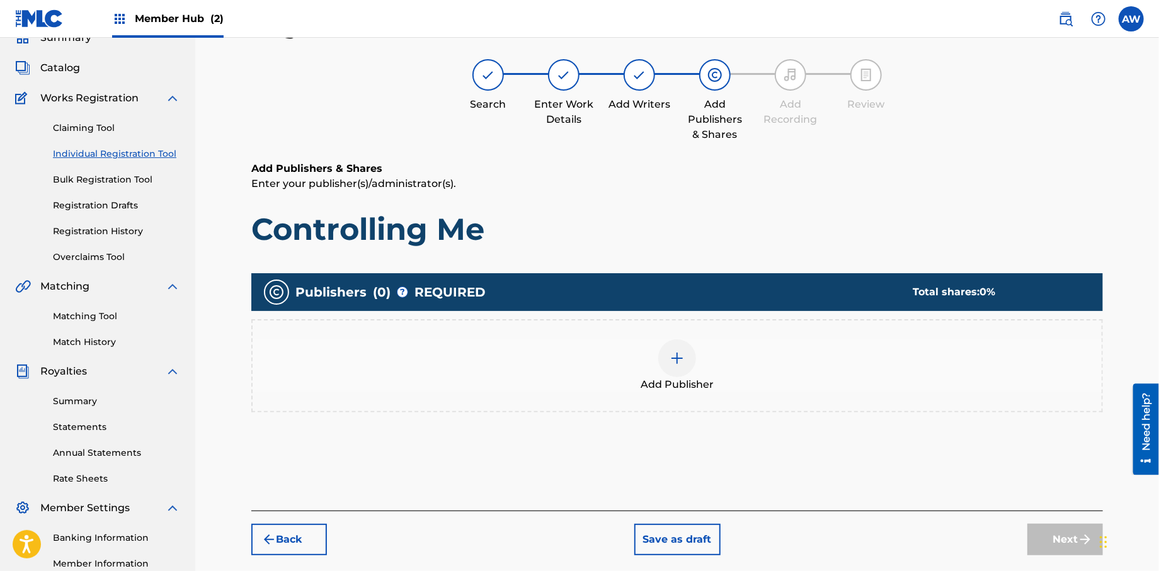
scroll to position [57, 0]
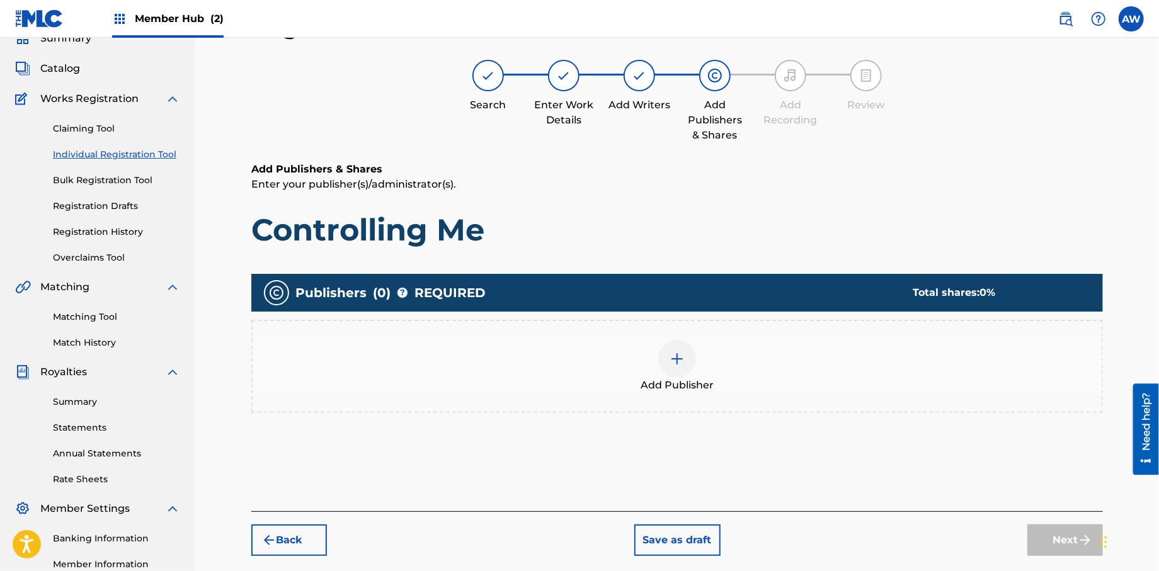
click at [661, 363] on div at bounding box center [677, 359] width 38 height 38
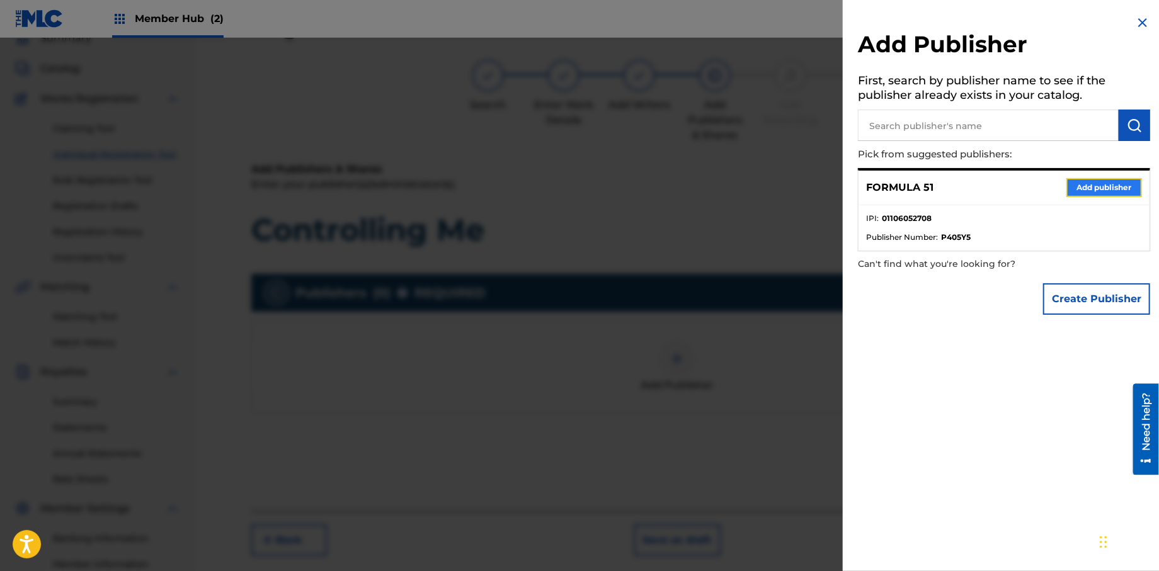
click at [1087, 191] on button "Add publisher" at bounding box center [1104, 187] width 76 height 19
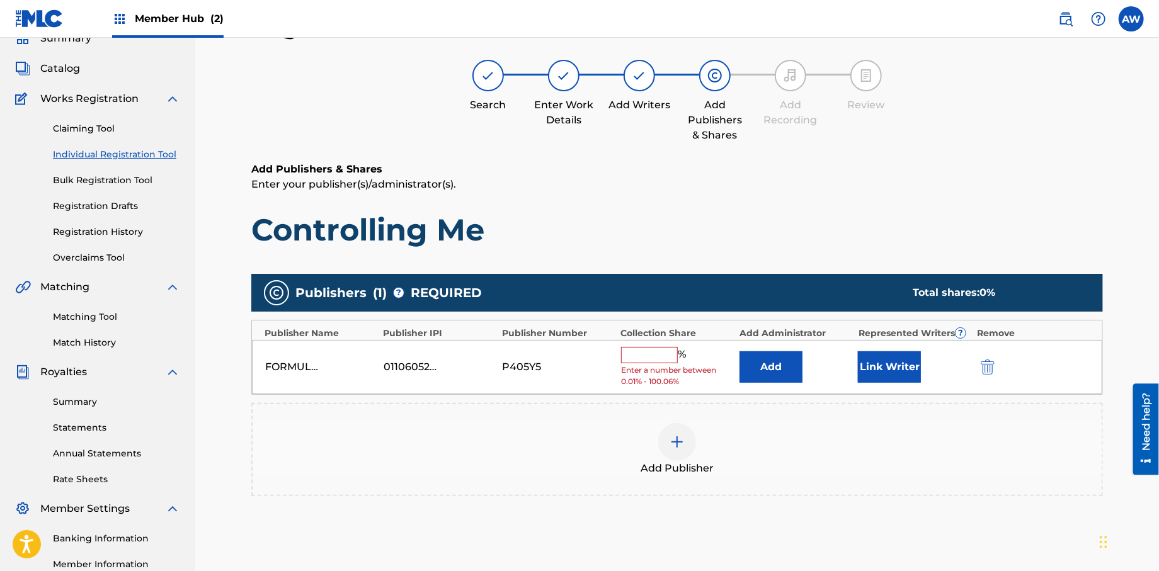
click at [646, 351] on input "text" at bounding box center [649, 355] width 57 height 16
type input "100"
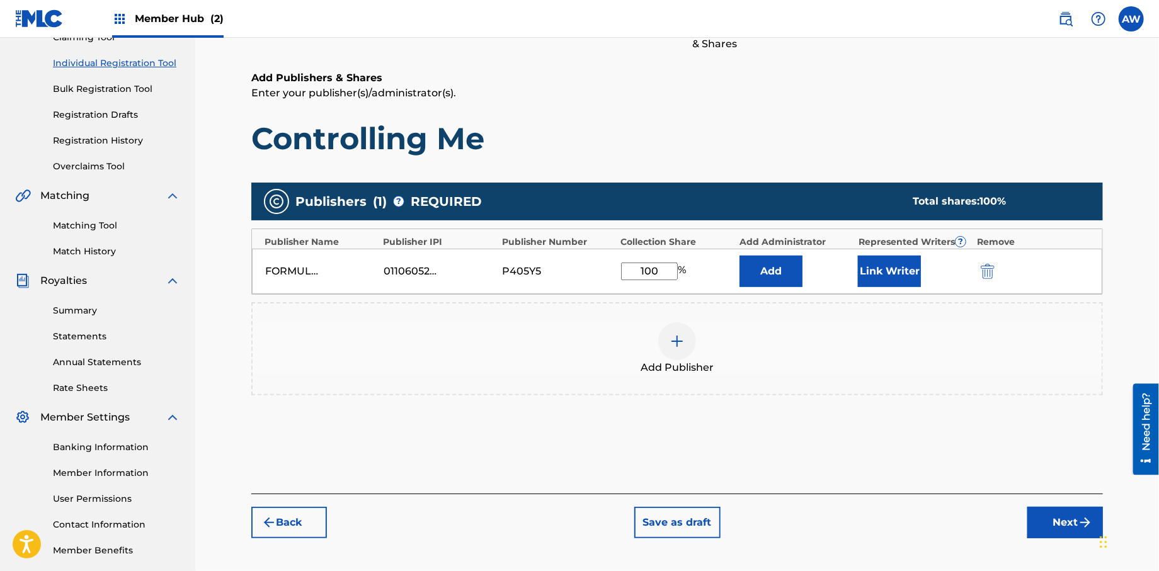
scroll to position [178, 0]
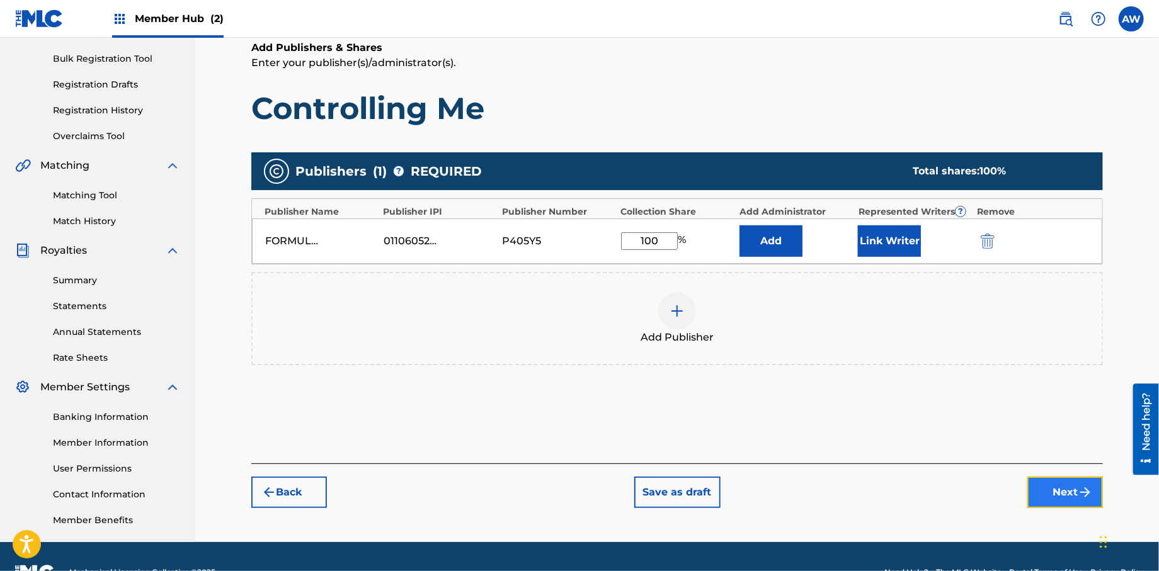
click at [1053, 485] on button "Next" at bounding box center [1065, 492] width 76 height 31
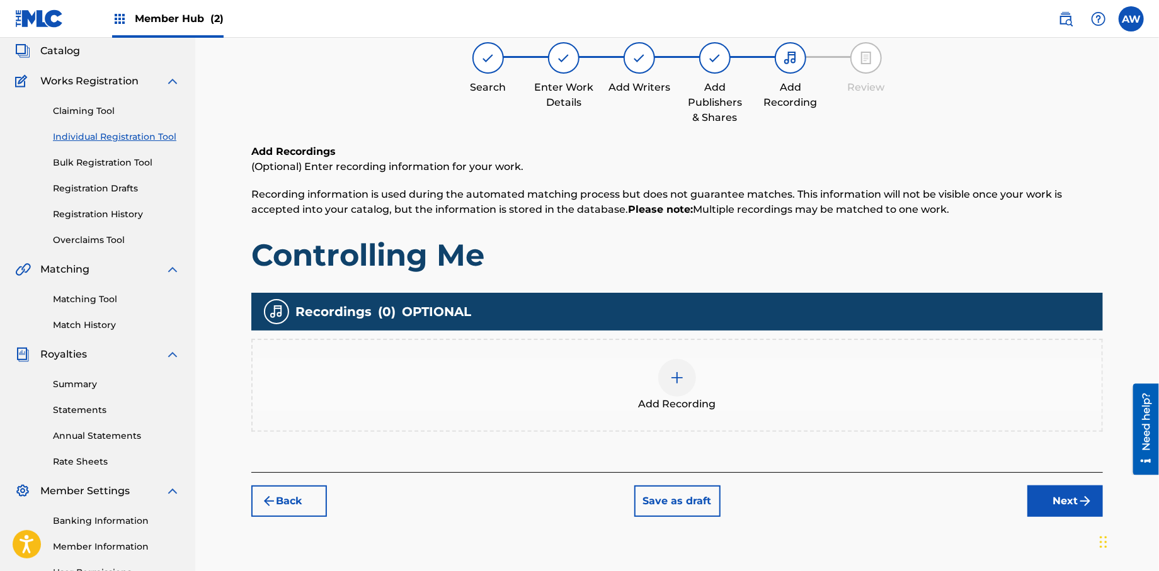
scroll to position [57, 0]
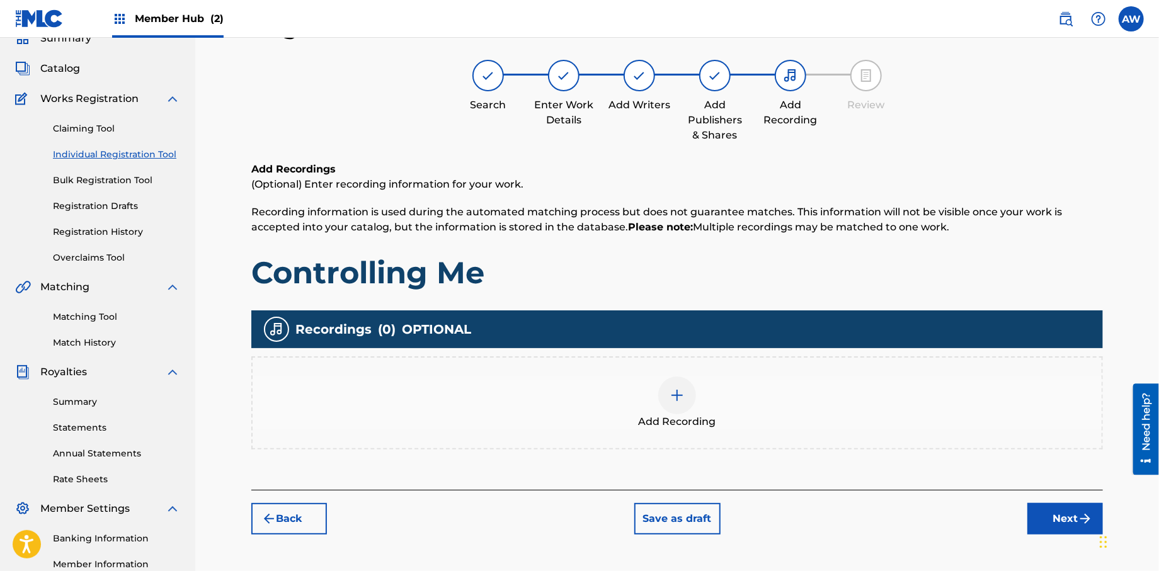
click at [674, 398] on img at bounding box center [677, 395] width 15 height 15
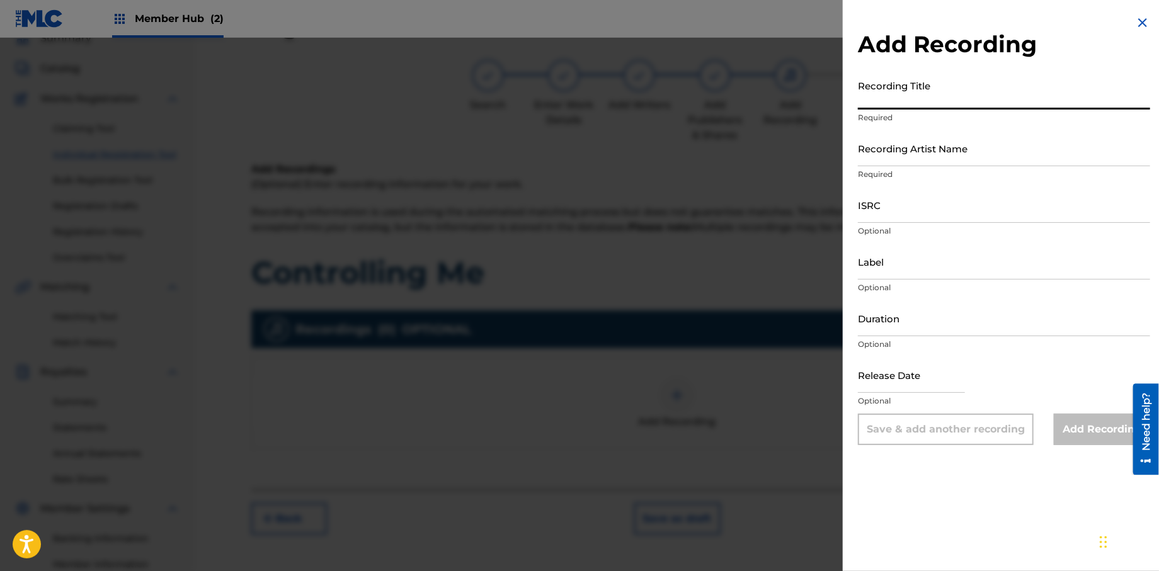
click at [882, 97] on input "Recording Title" at bounding box center [1004, 92] width 292 height 36
type input "Papers, Vol 1."
click at [884, 163] on input "Recording Artist Name" at bounding box center [1004, 148] width 292 height 36
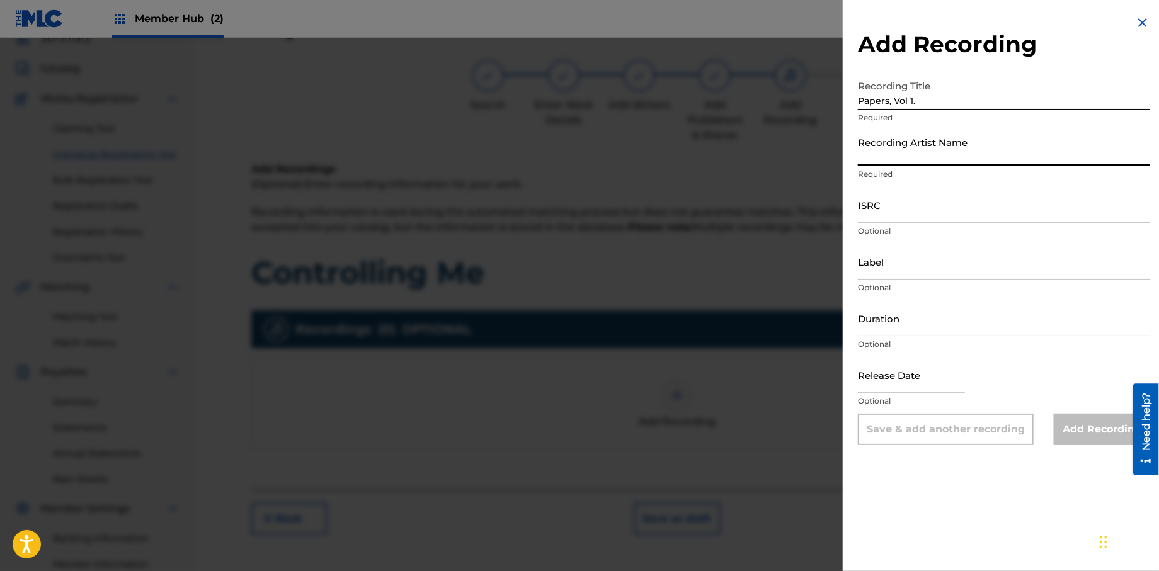
type input "T-Rock"
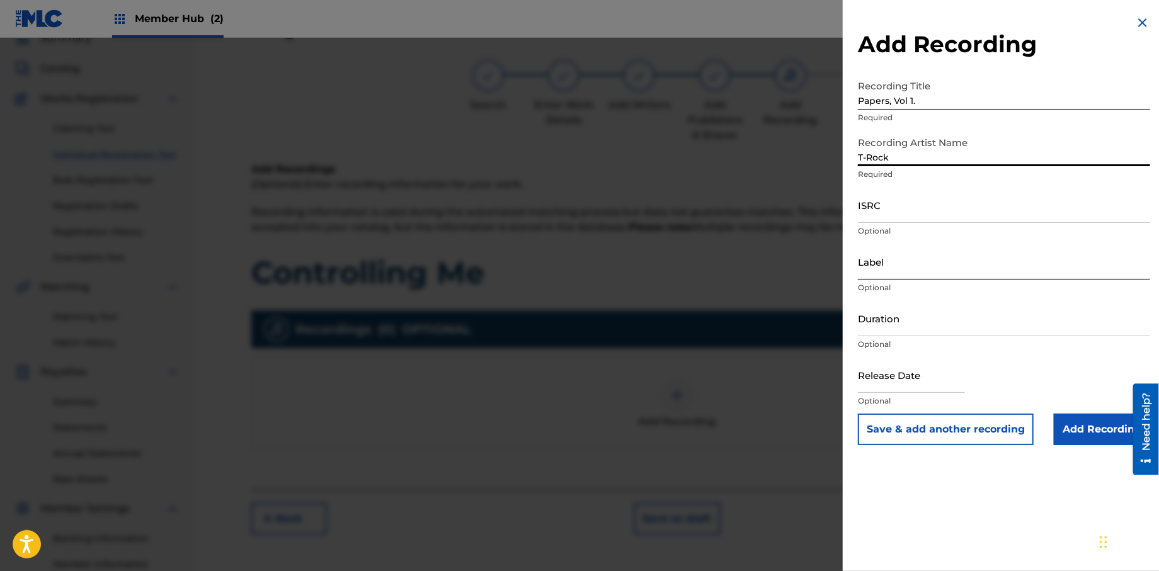
click at [903, 263] on input "Label" at bounding box center [1004, 262] width 292 height 36
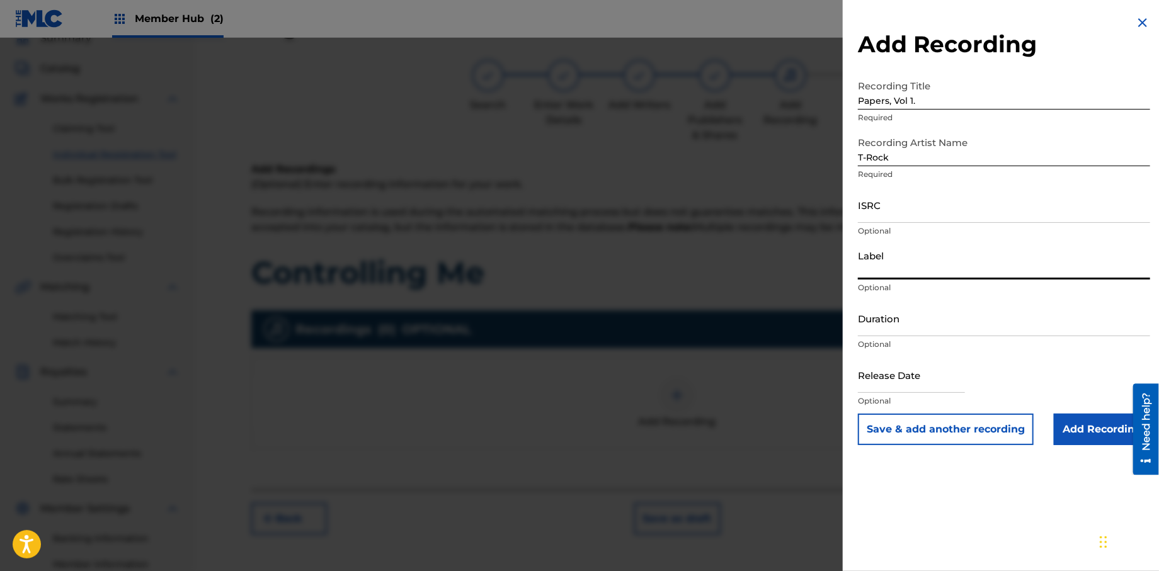
type input "Rock Solid Music"
select select "8"
select select "2025"
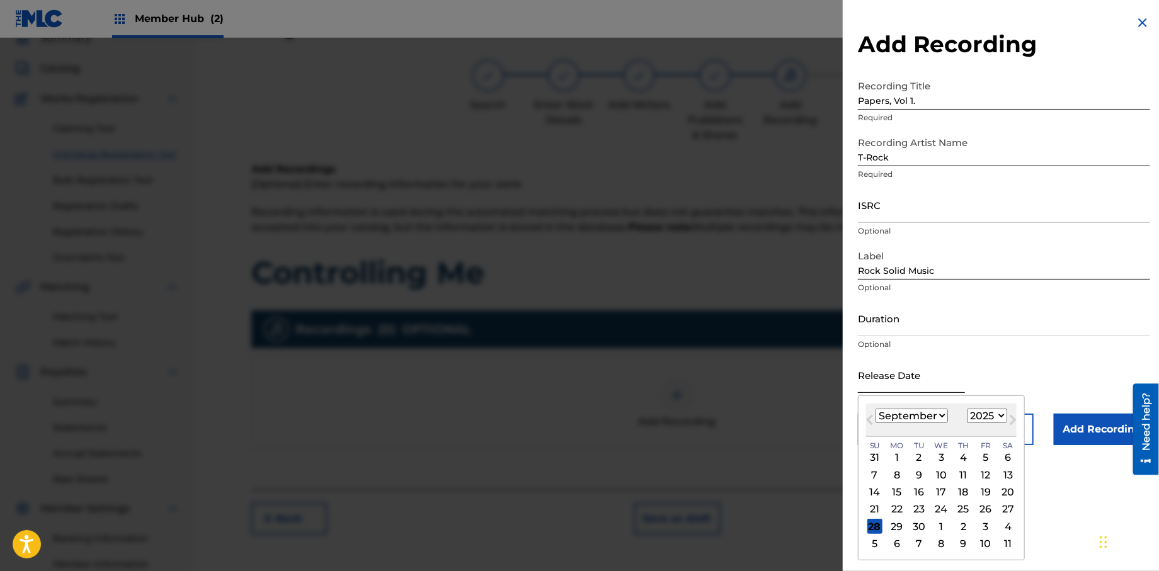
click at [910, 391] on input "text" at bounding box center [911, 375] width 107 height 36
type input "[DATE]"
select select "0"
select select "2013"
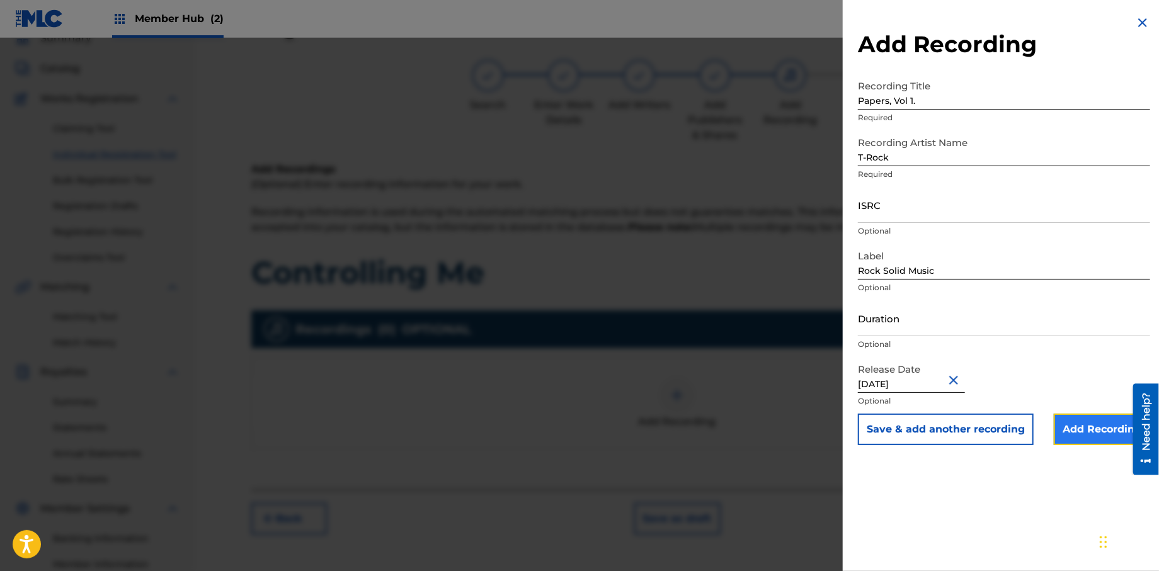
click at [1063, 435] on input "Add Recording" at bounding box center [1102, 429] width 96 height 31
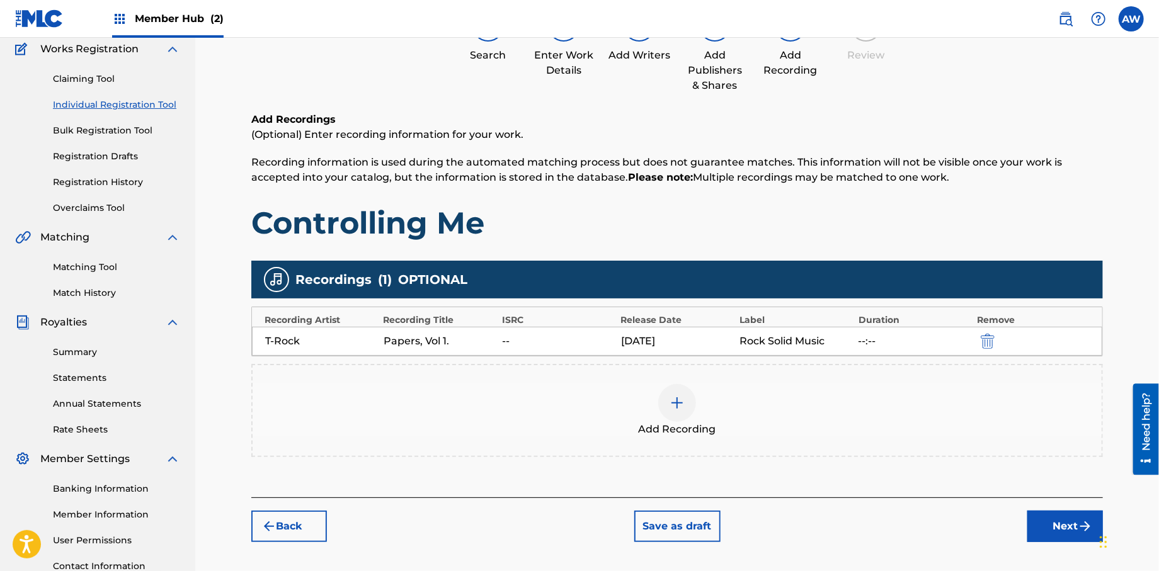
scroll to position [114, 0]
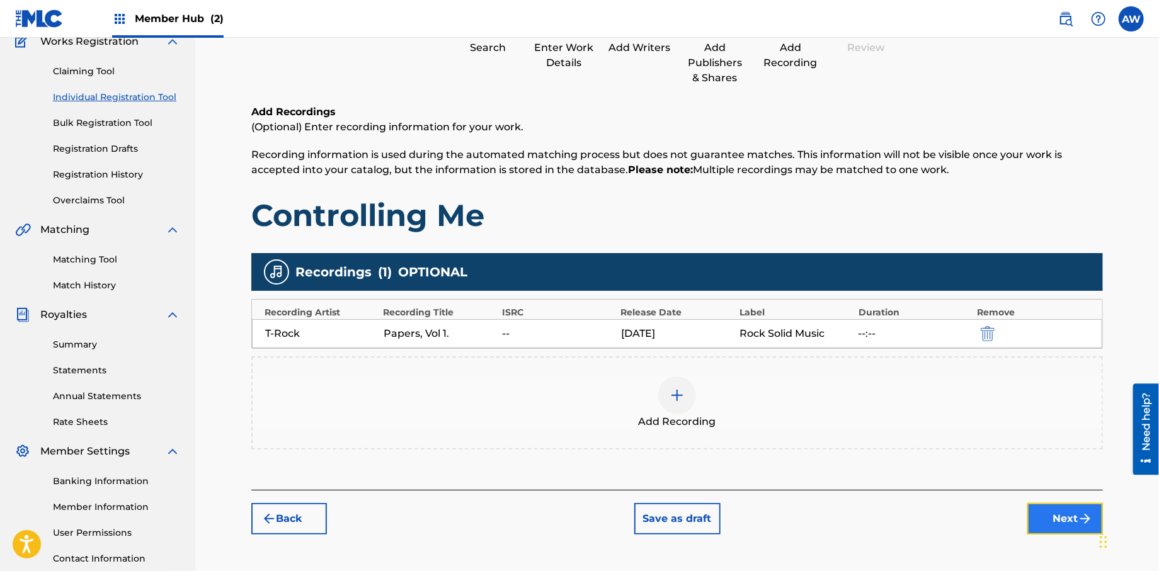
click at [1053, 519] on button "Next" at bounding box center [1065, 518] width 76 height 31
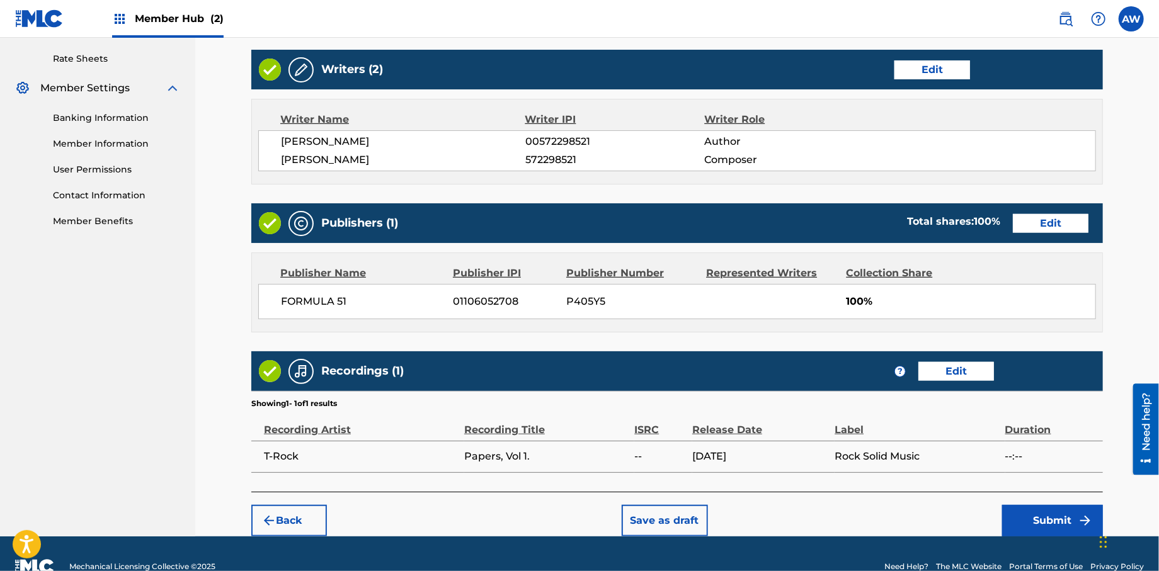
scroll to position [484, 0]
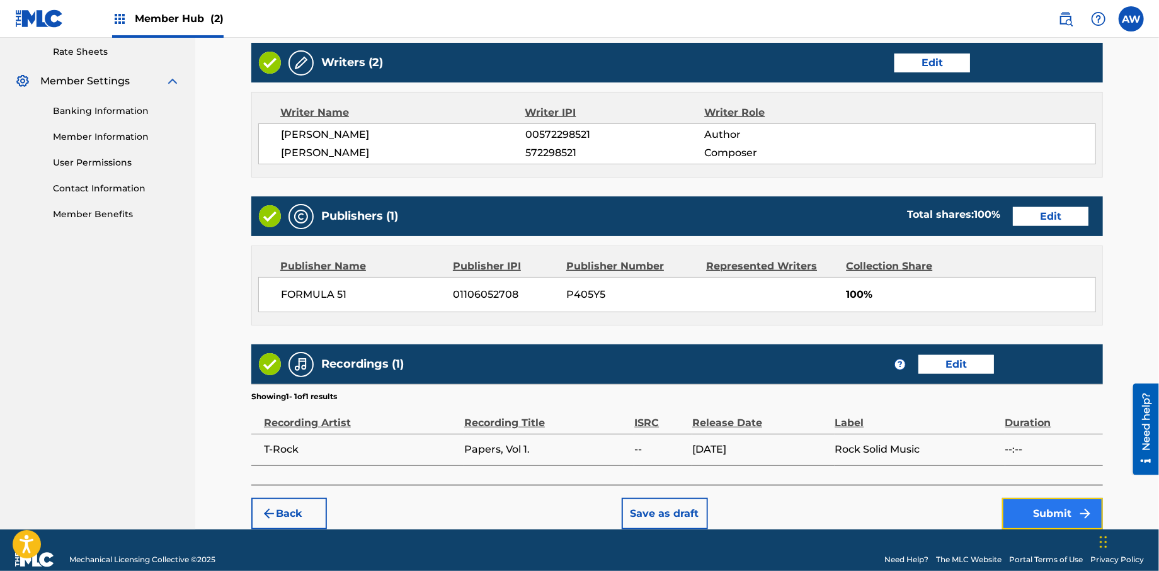
click at [1050, 518] on button "Submit" at bounding box center [1052, 513] width 101 height 31
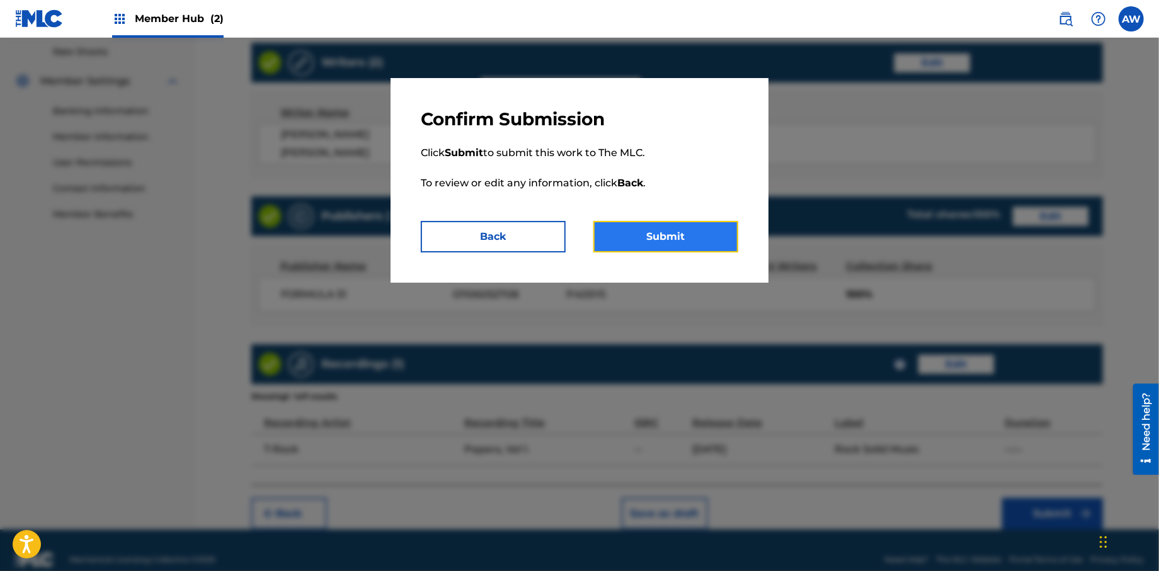
click at [600, 244] on button "Submit" at bounding box center [665, 236] width 145 height 31
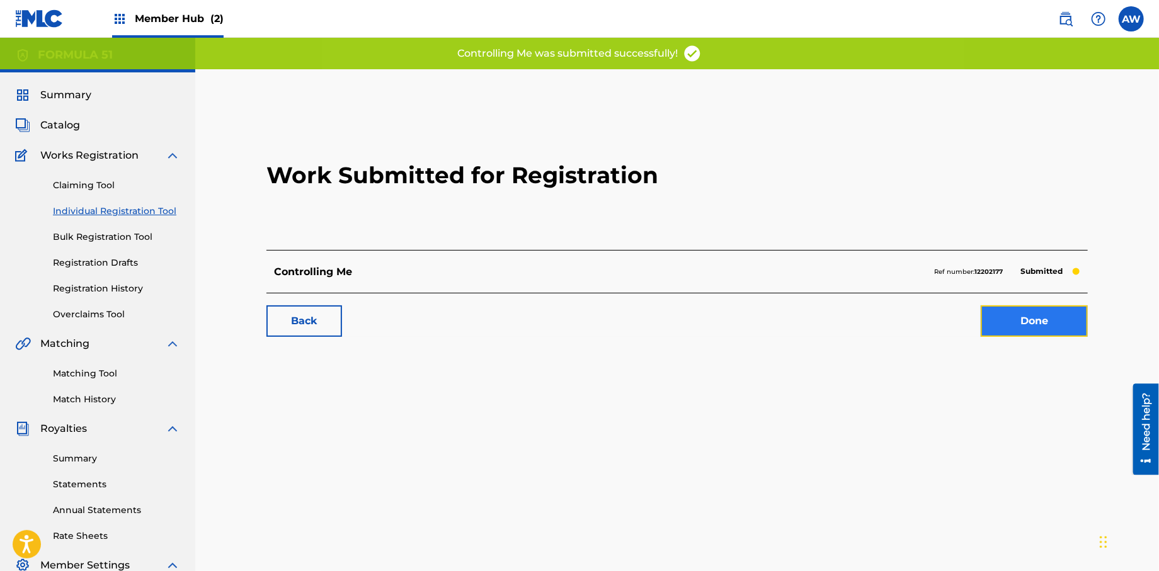
click at [1015, 316] on link "Done" at bounding box center [1034, 320] width 107 height 31
